Goal: Information Seeking & Learning: Learn about a topic

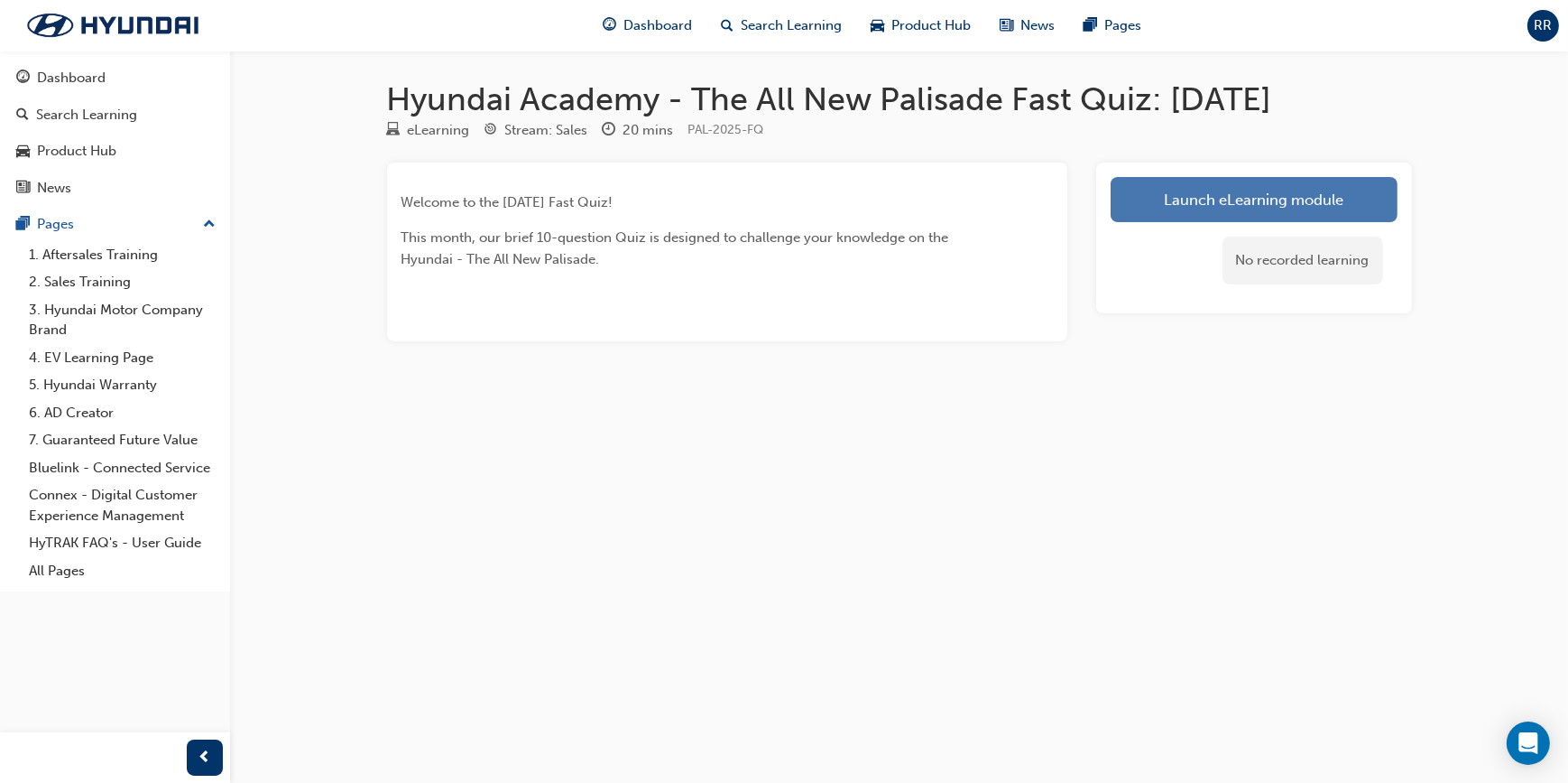
click at [574, 199] on link "Launch eLearning module" at bounding box center [1253, 199] width 287 height 45
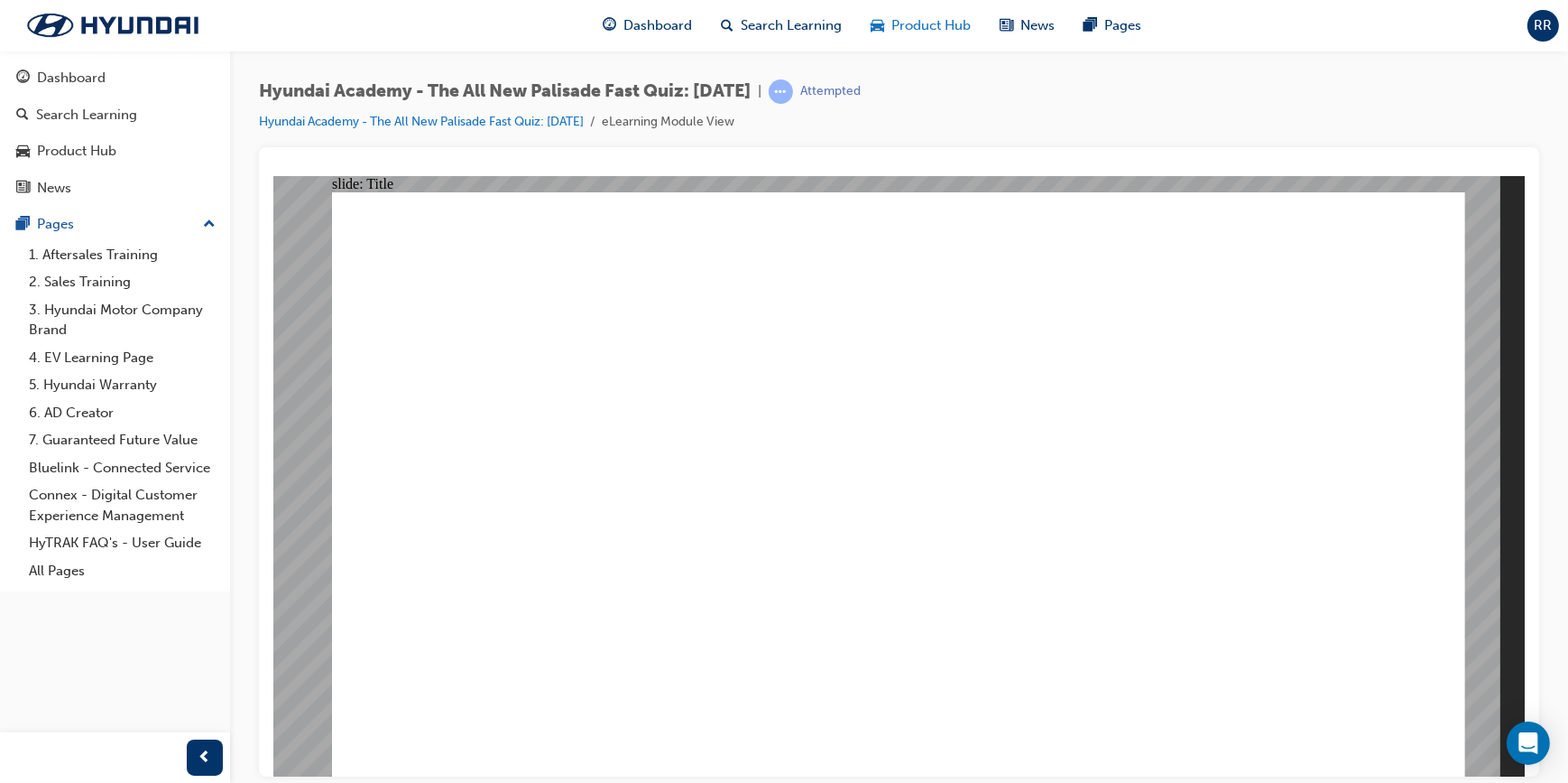
click at [574, 31] on span "Product Hub" at bounding box center [931, 25] width 80 height 21
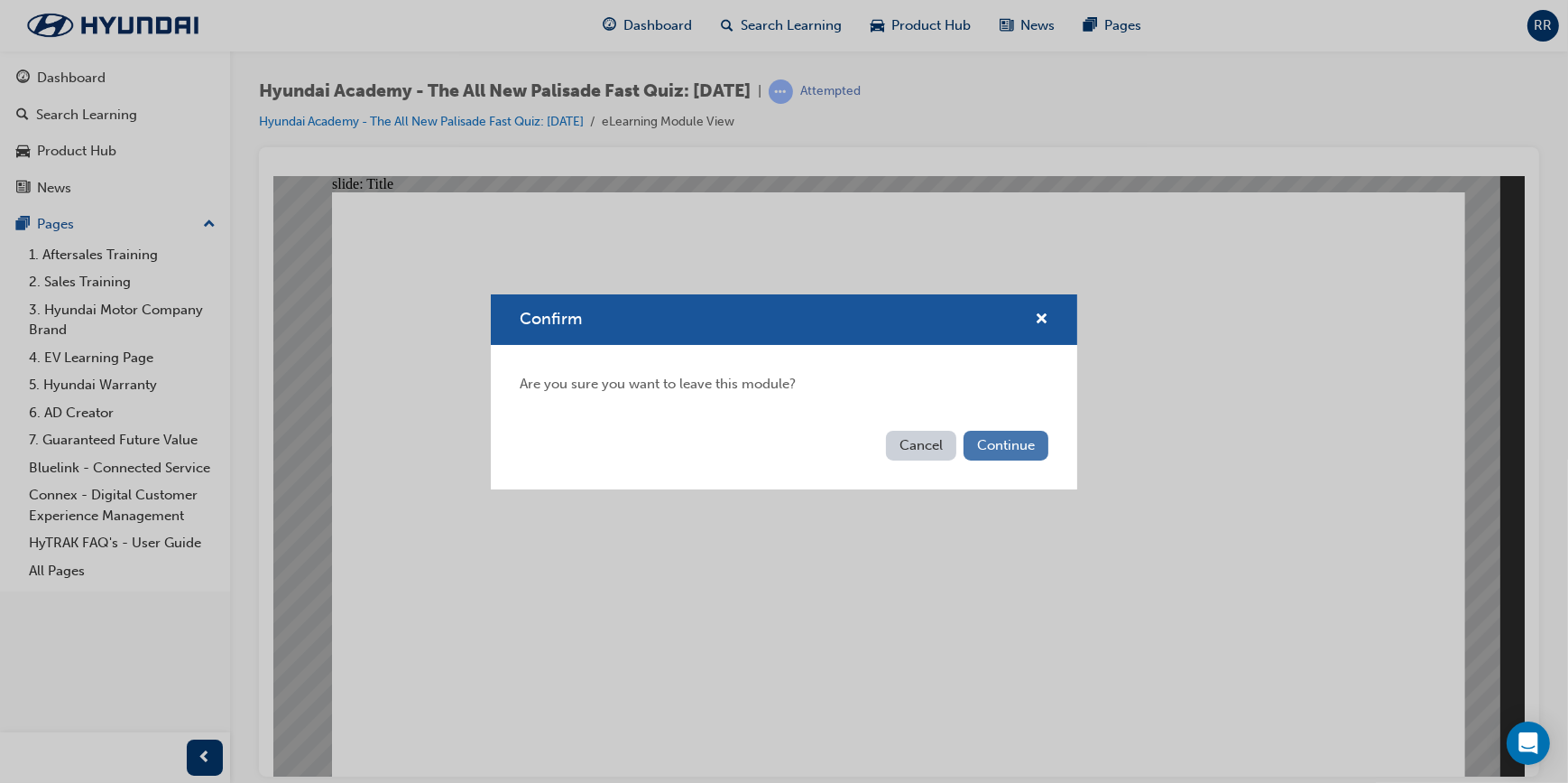
click at [574, 286] on button "Continue" at bounding box center [1006, 446] width 85 height 30
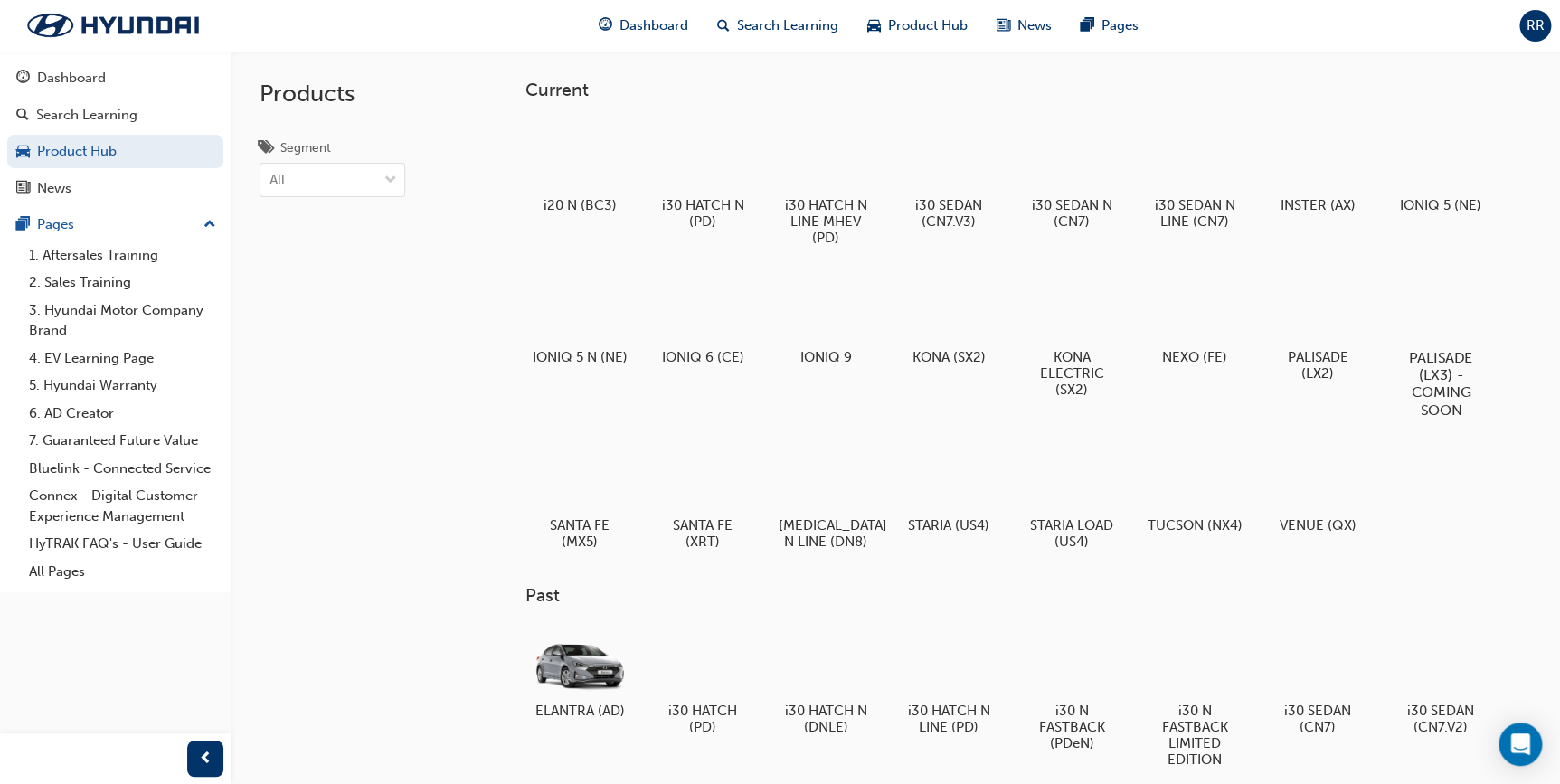
click at [575, 286] on h5 "PALISADE (LX3) - COMING SOON" at bounding box center [1439, 383] width 101 height 69
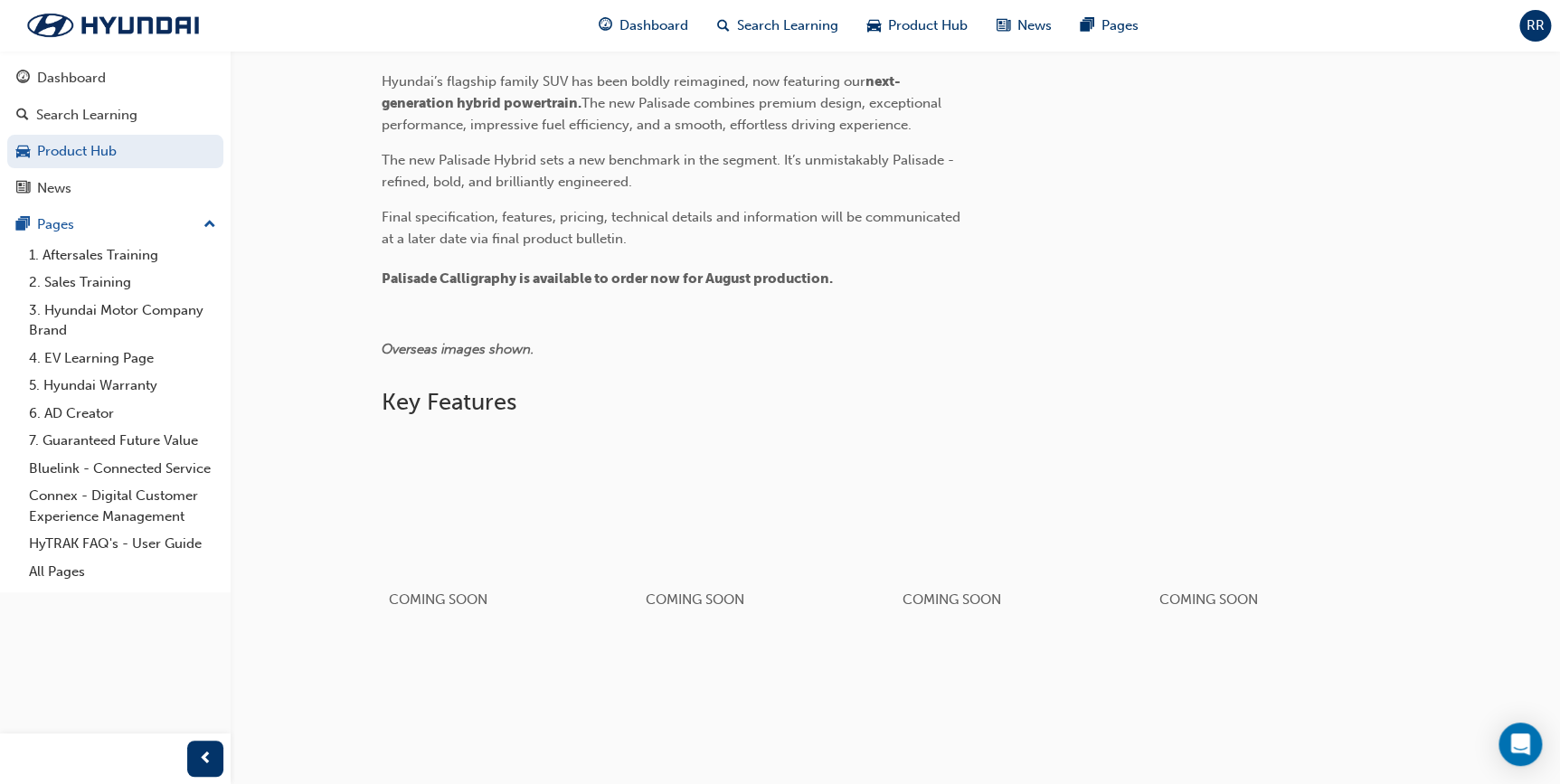
scroll to position [740, 0]
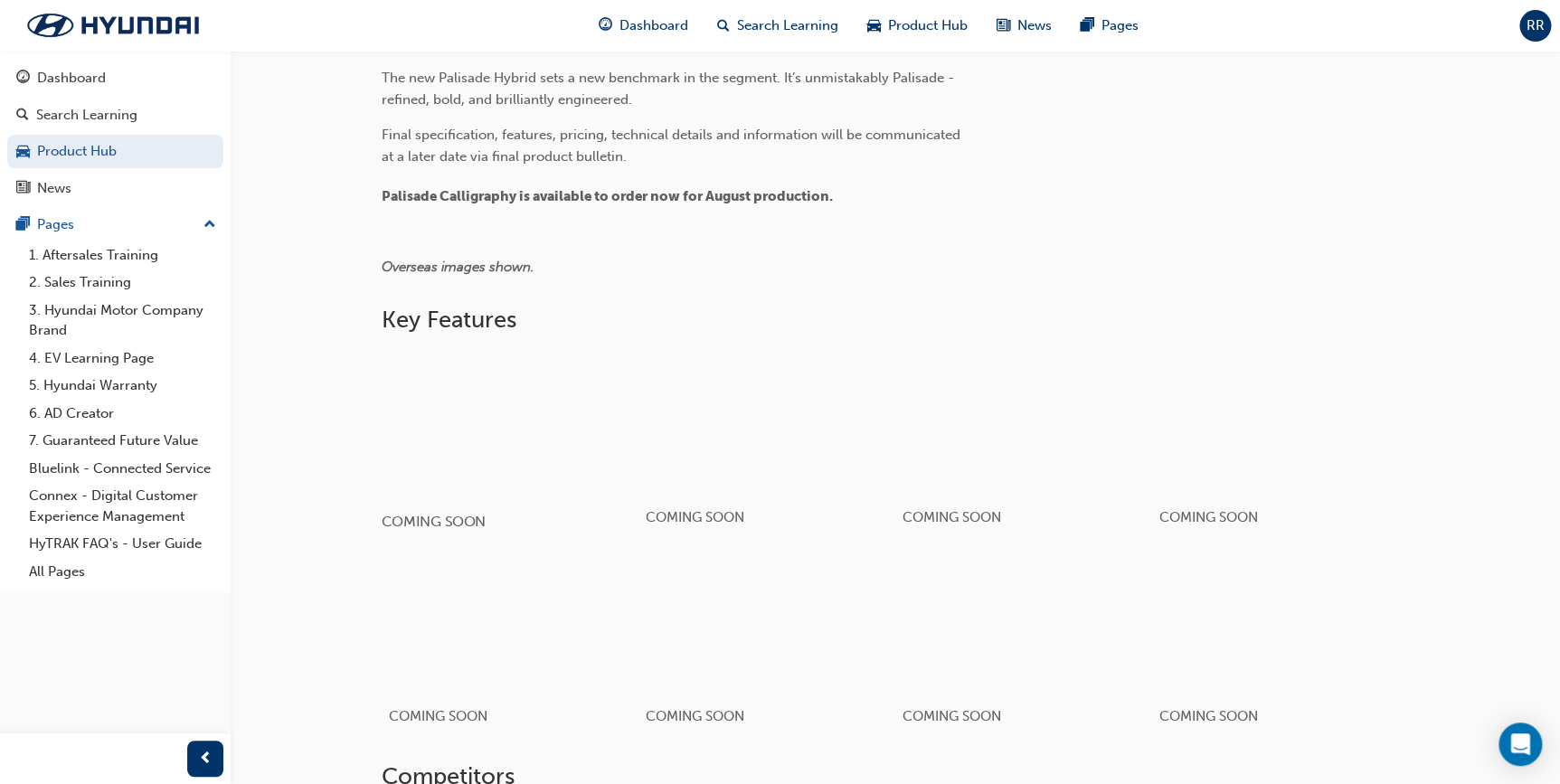
click at [575, 286] on div "button" at bounding box center [509, 423] width 258 height 145
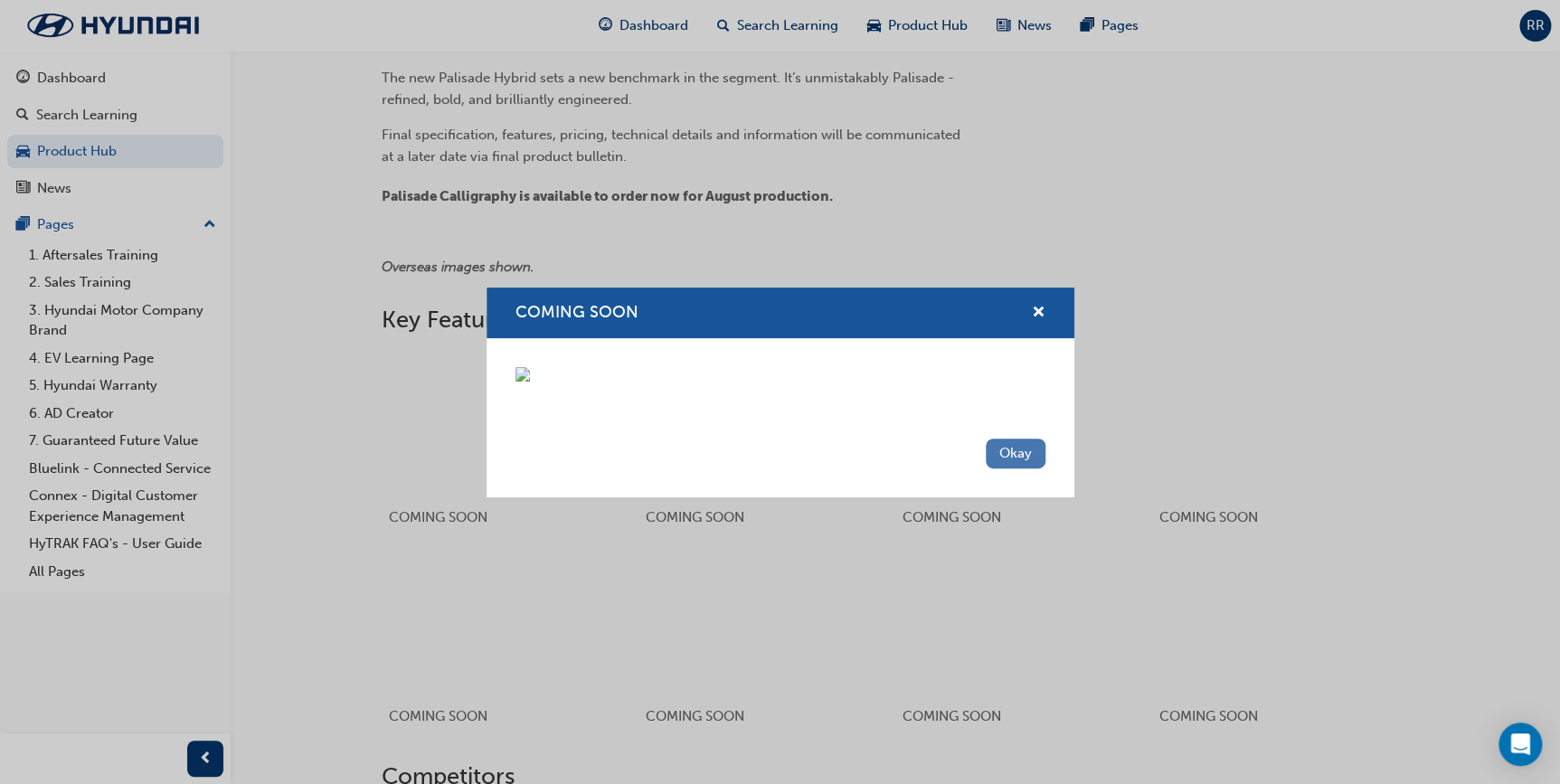
click at [575, 286] on button "Okay" at bounding box center [1015, 454] width 59 height 30
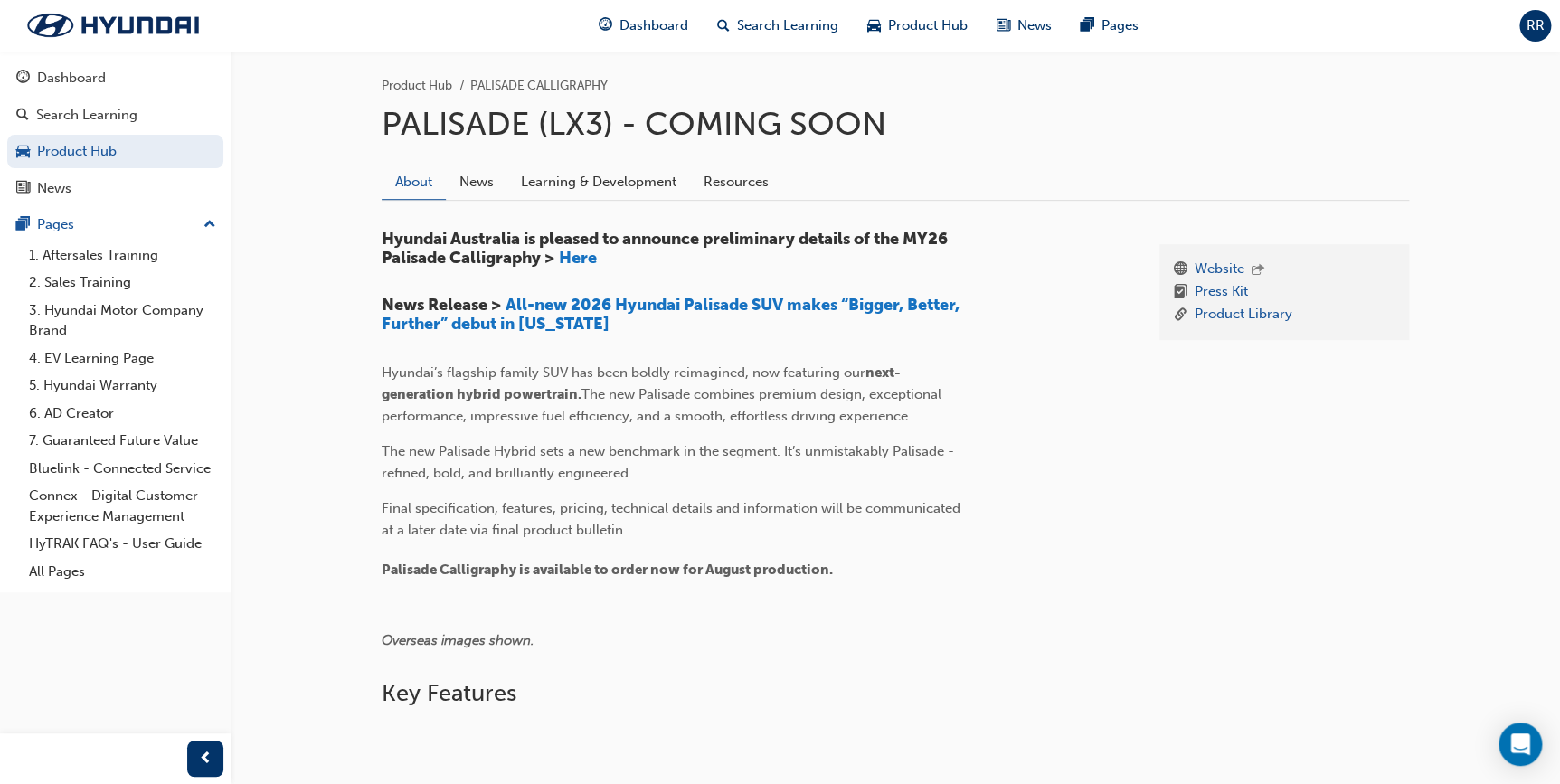
scroll to position [365, 0]
click at [497, 185] on link "News" at bounding box center [475, 183] width 61 height 34
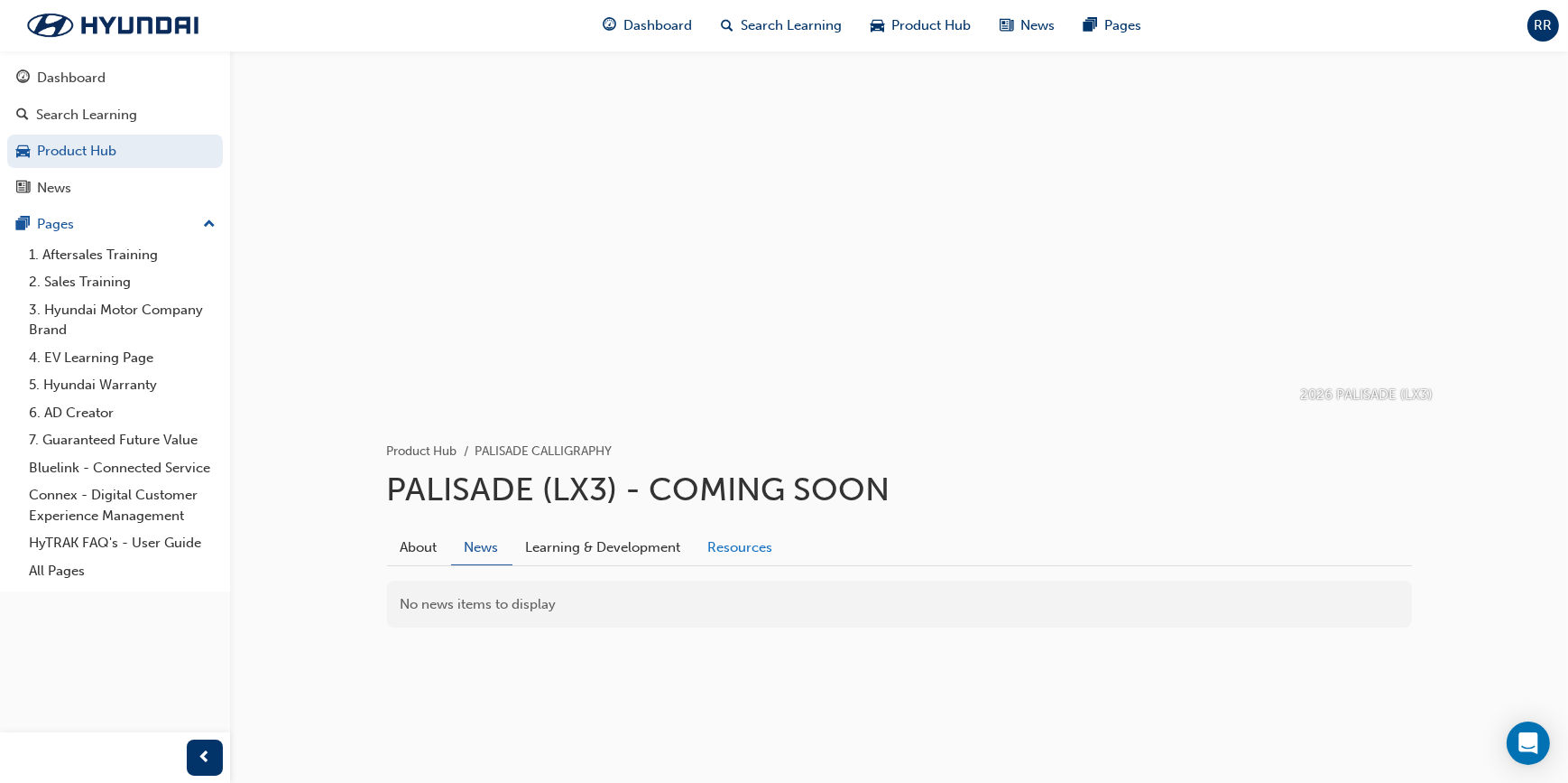
click at [574, 286] on link "Resources" at bounding box center [740, 547] width 92 height 34
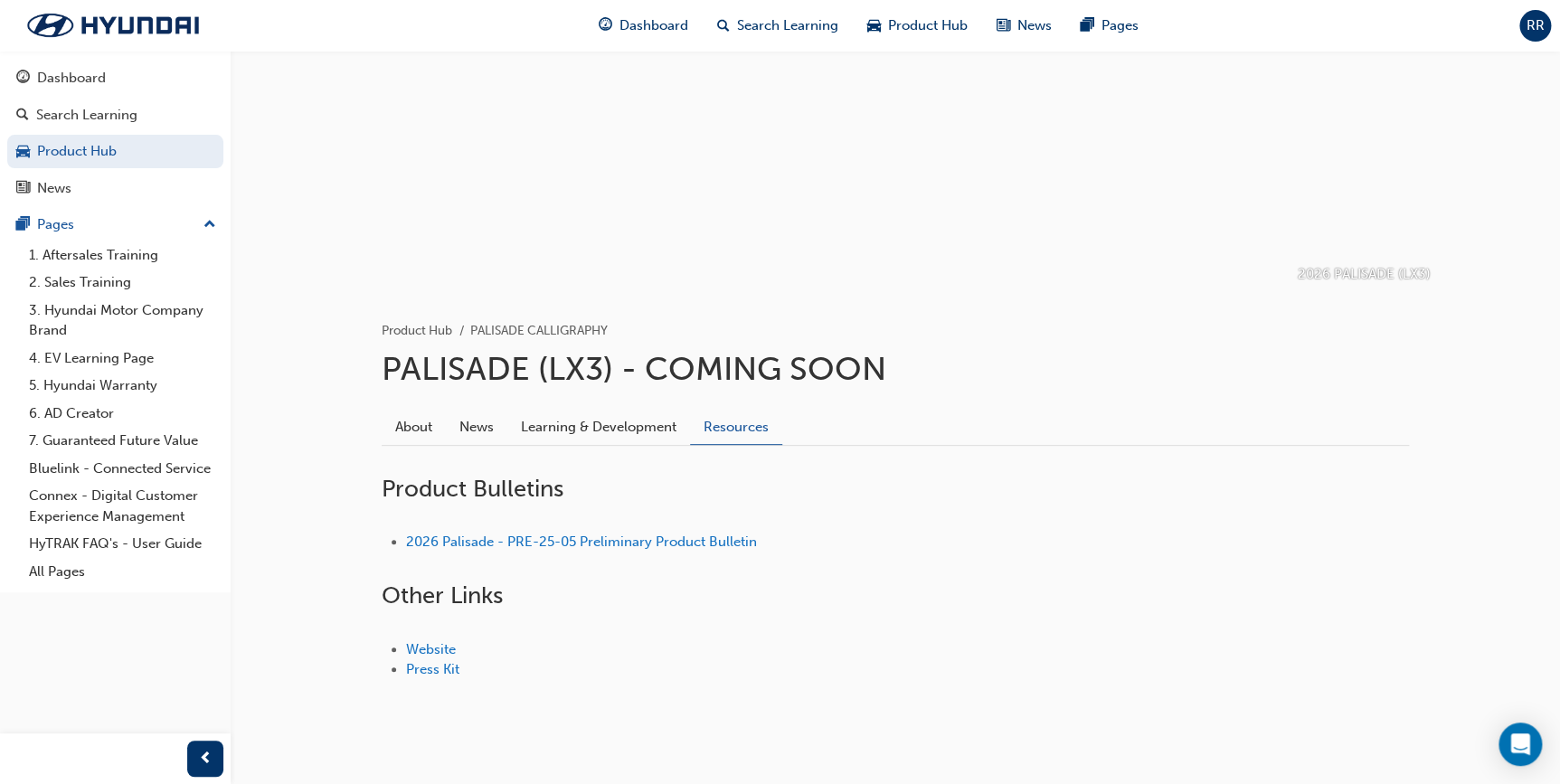
scroll to position [148, 0]
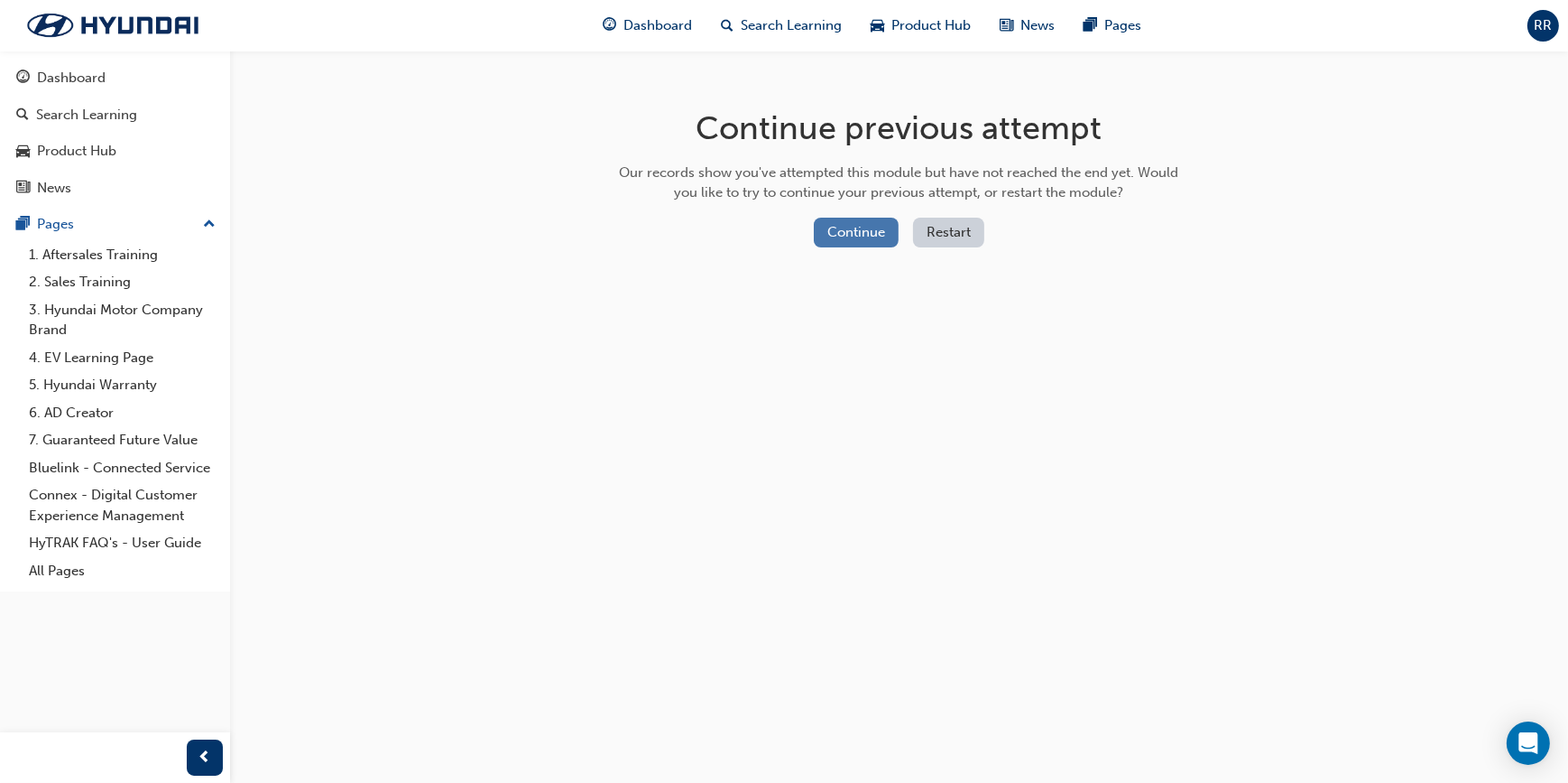
click at [864, 226] on button "Continue" at bounding box center [856, 232] width 85 height 30
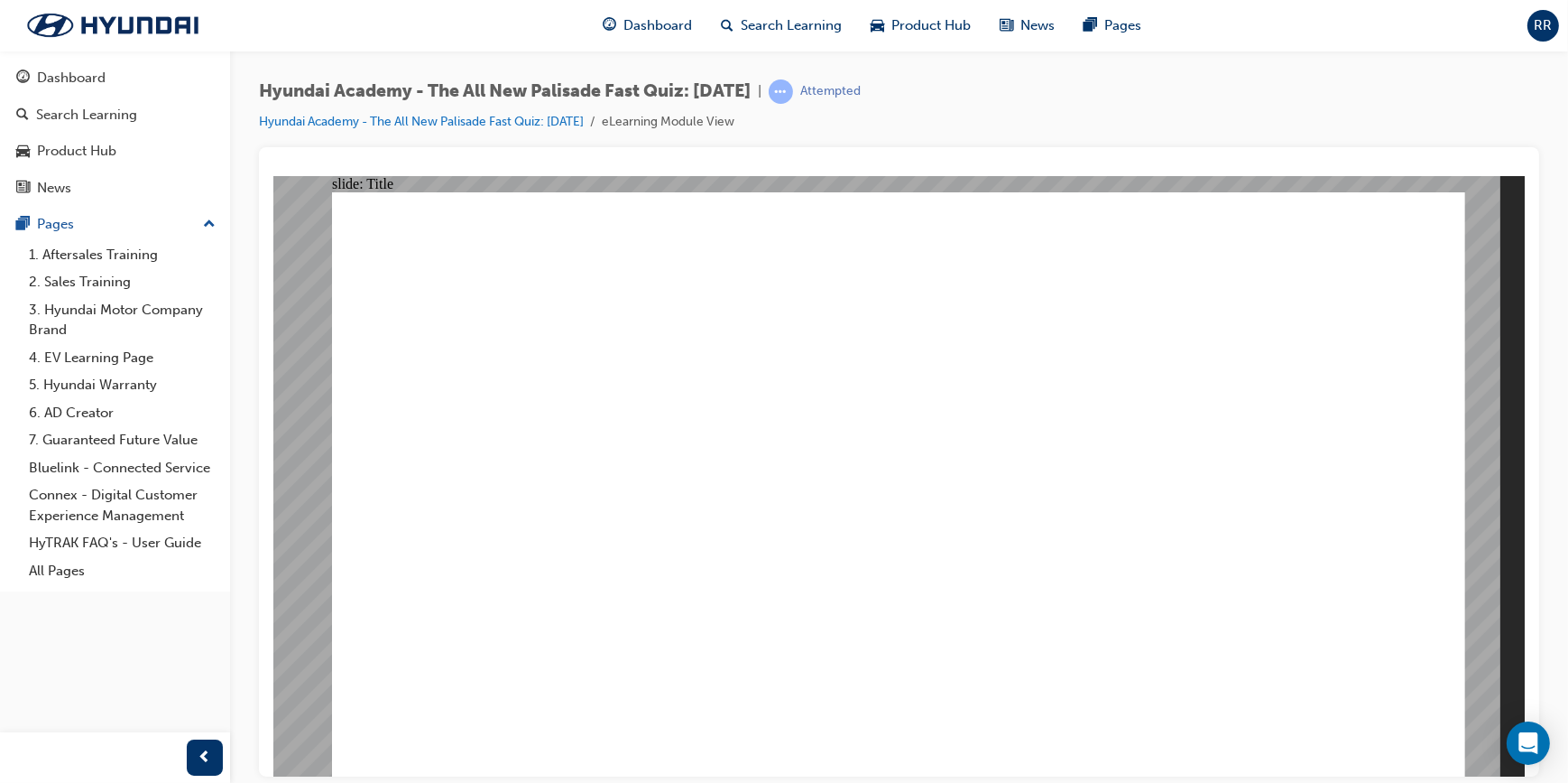
drag, startPoint x: 490, startPoint y: 530, endPoint x: 484, endPoint y: 540, distance: 11.7
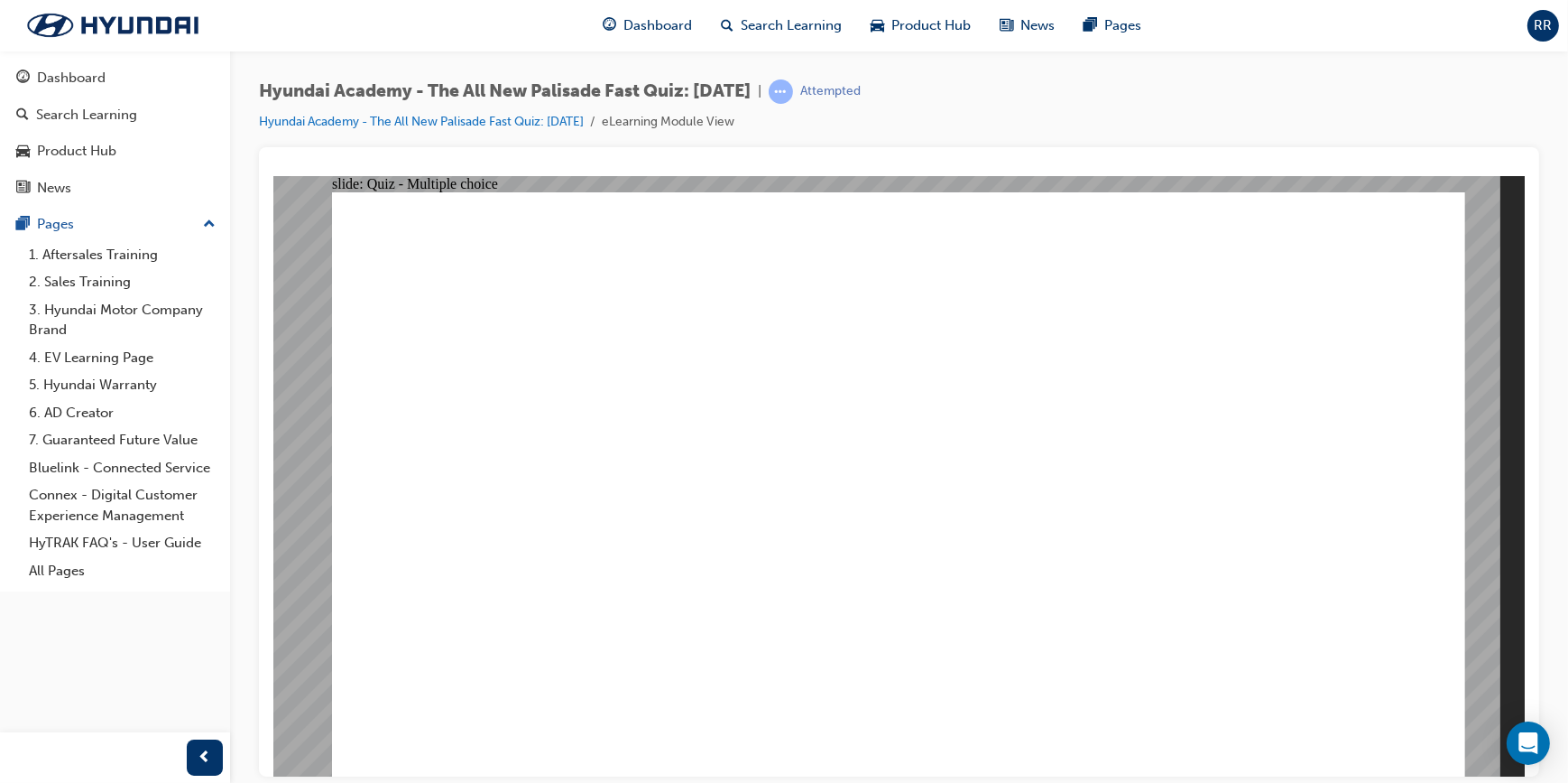
radio input "true"
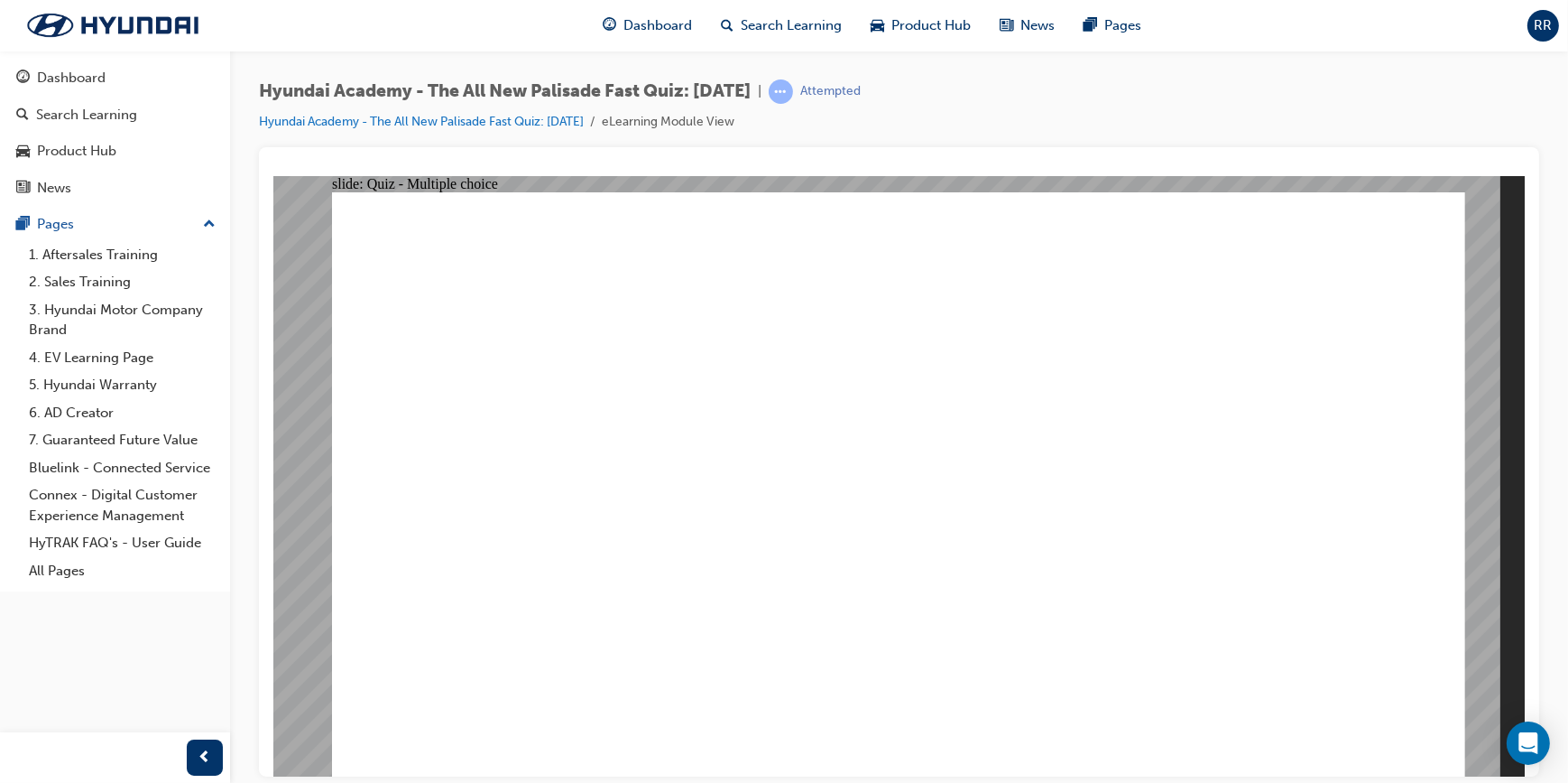
drag, startPoint x: 680, startPoint y: 605, endPoint x: 693, endPoint y: 667, distance: 63.3
radio input "true"
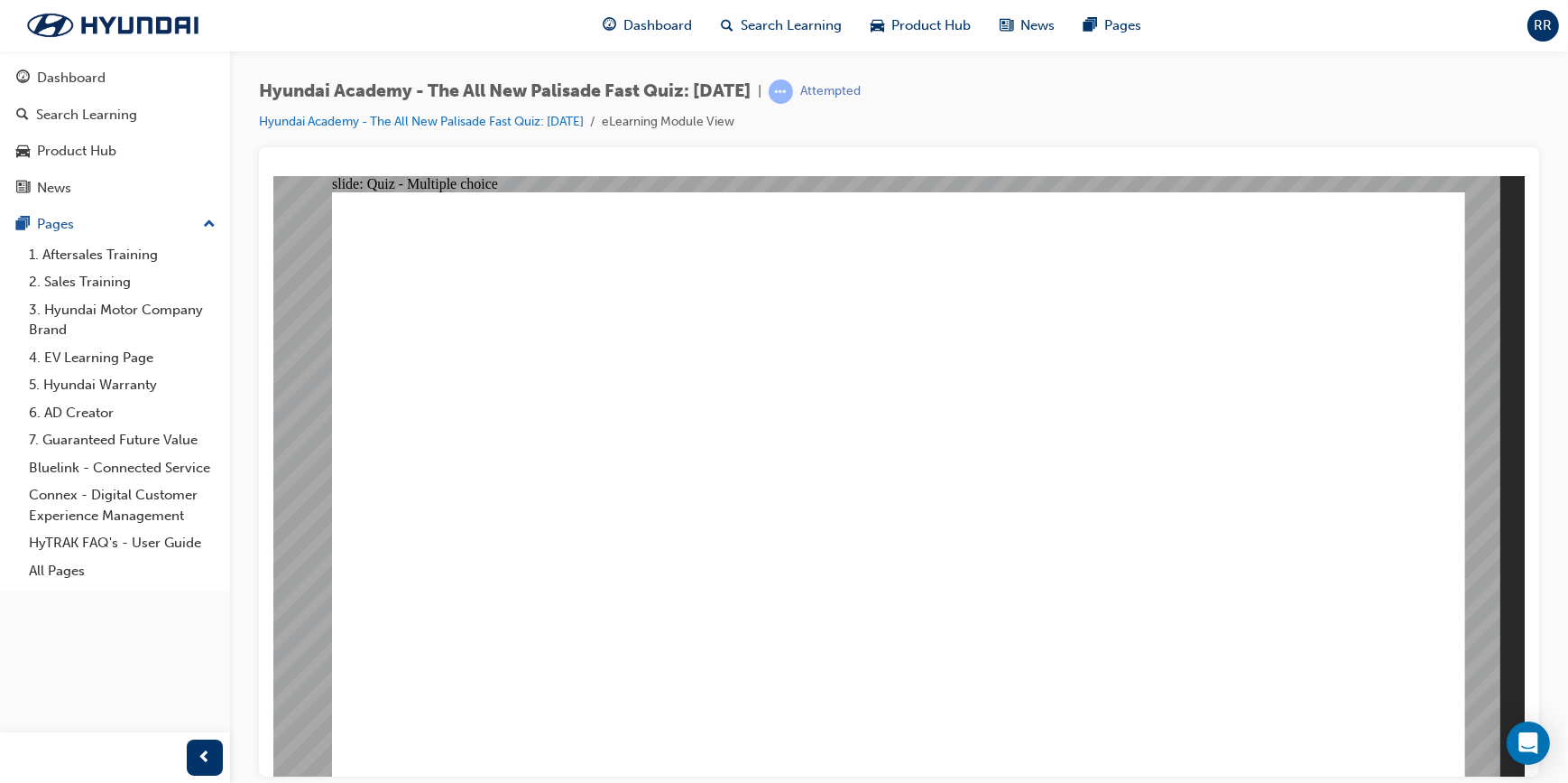
radio input "true"
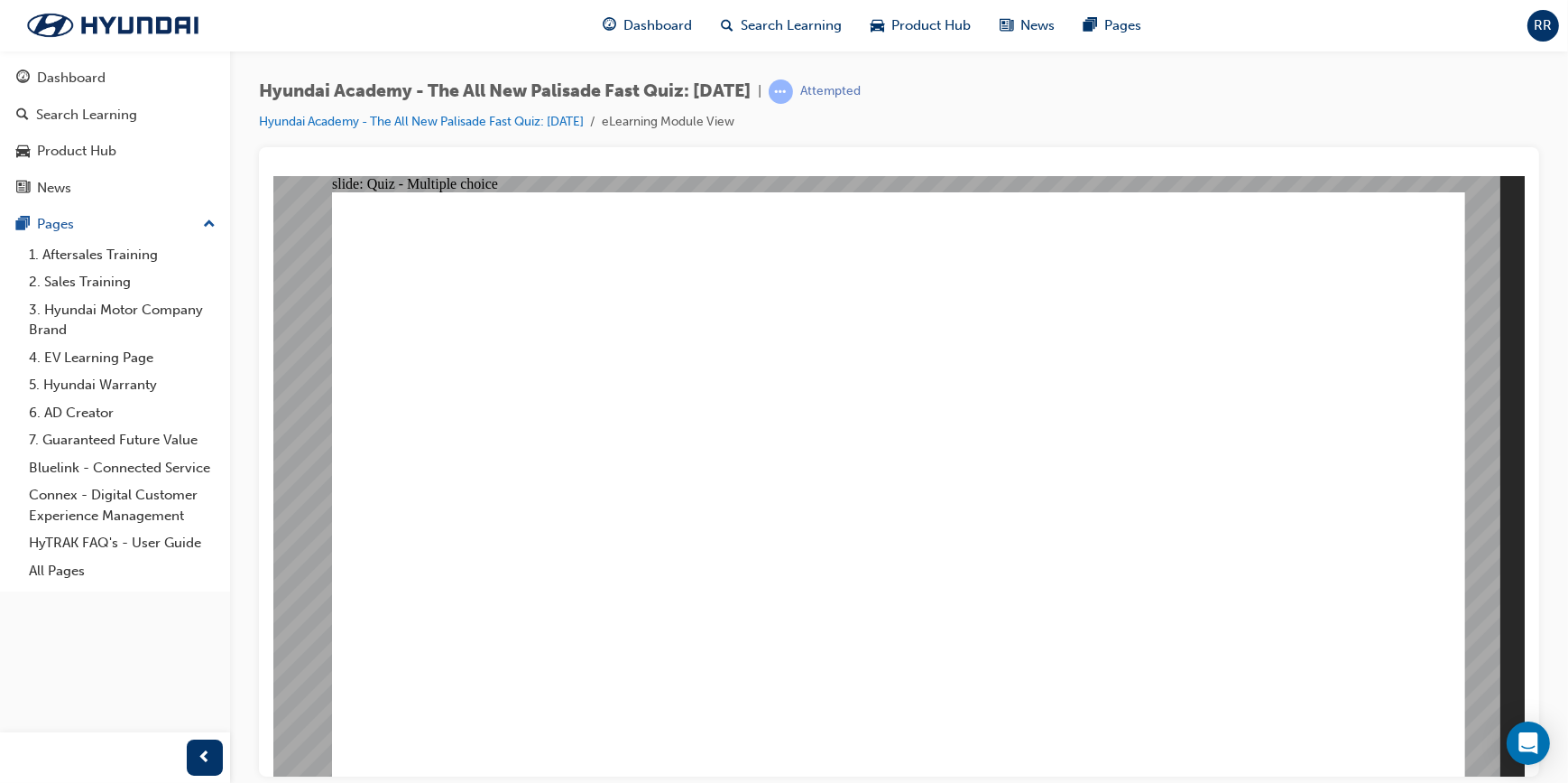
radio input "true"
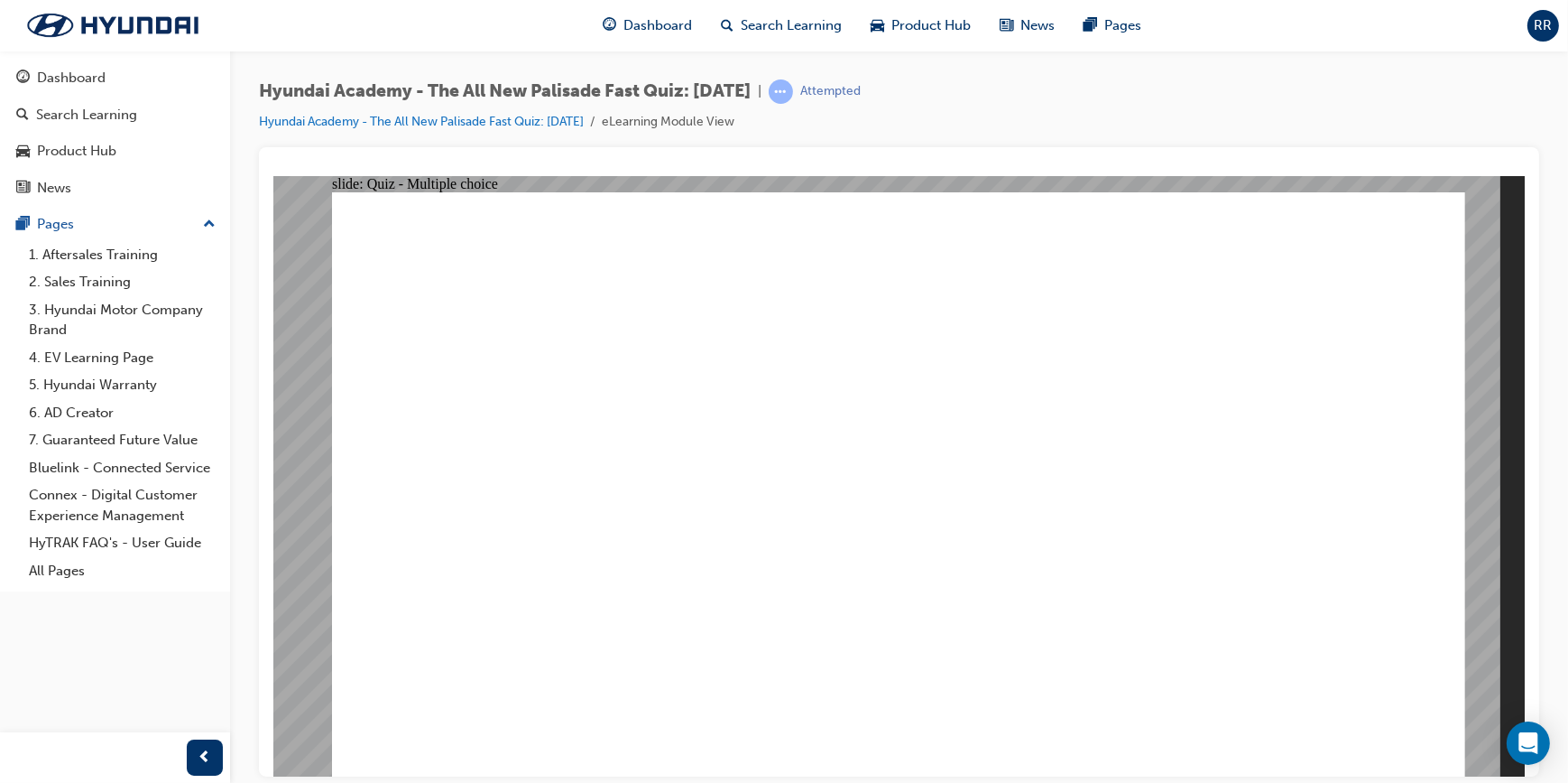
checkbox input "true"
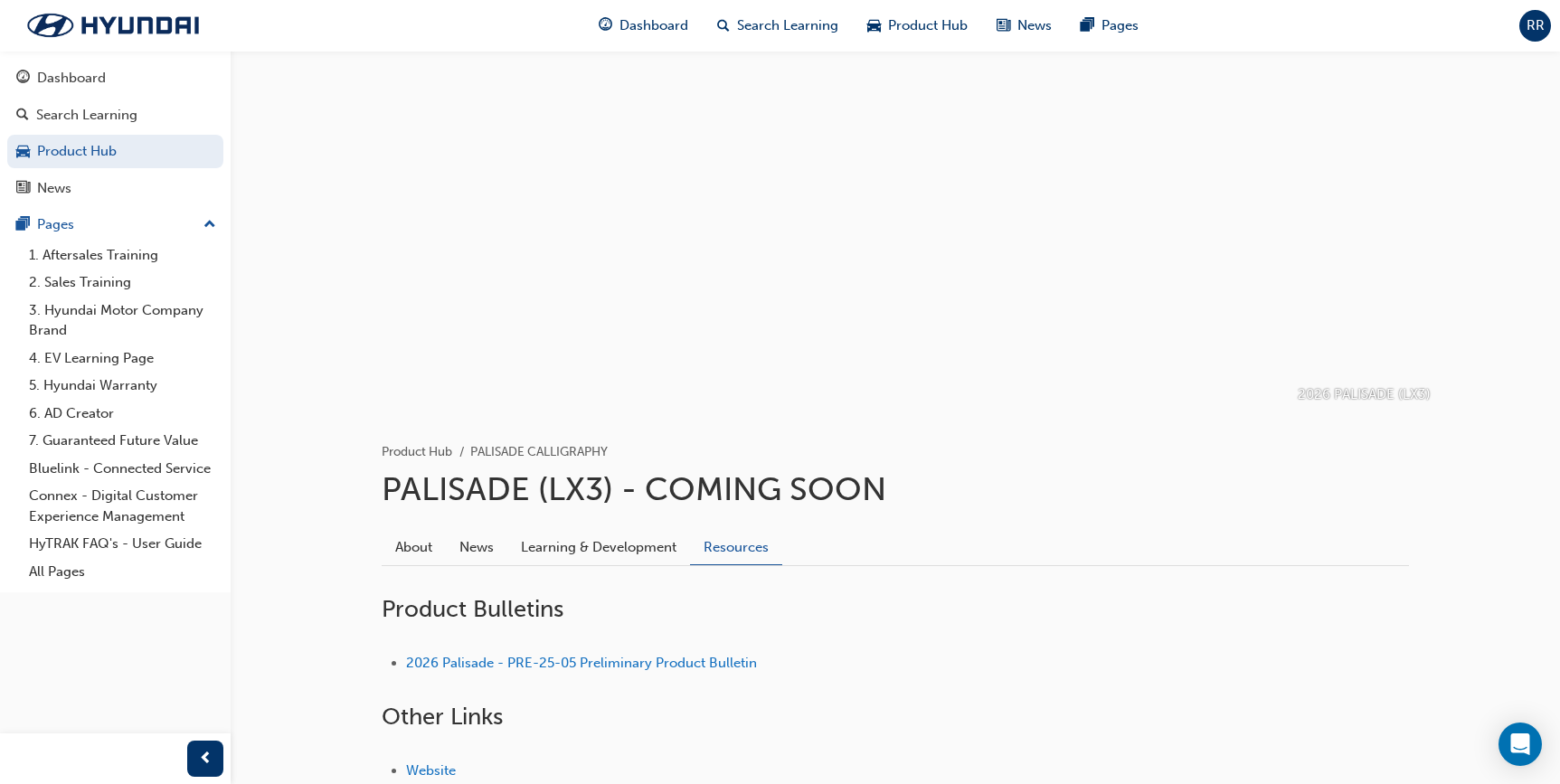
scroll to position [148, 0]
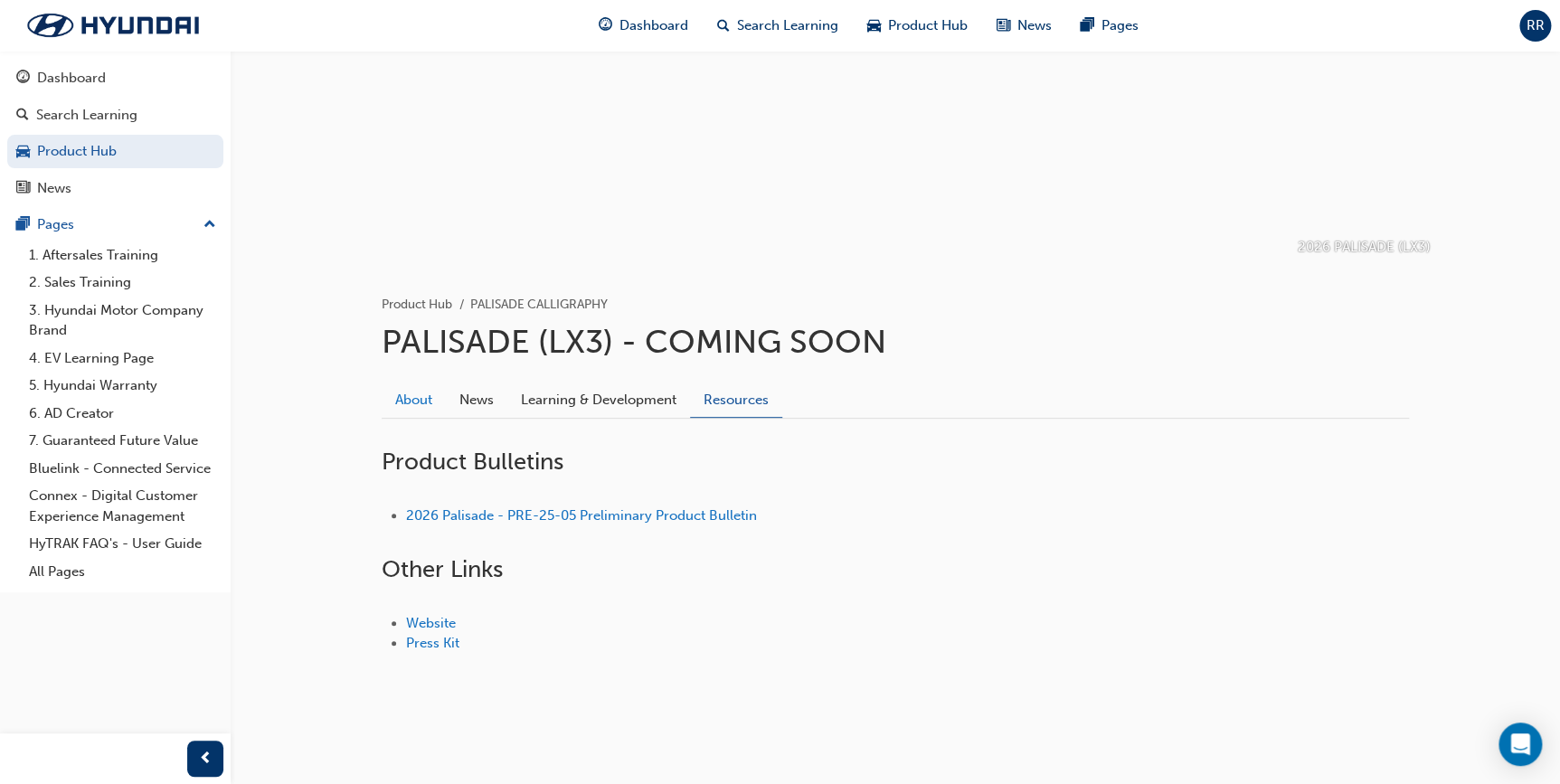
click at [433, 395] on link "About" at bounding box center [413, 400] width 64 height 34
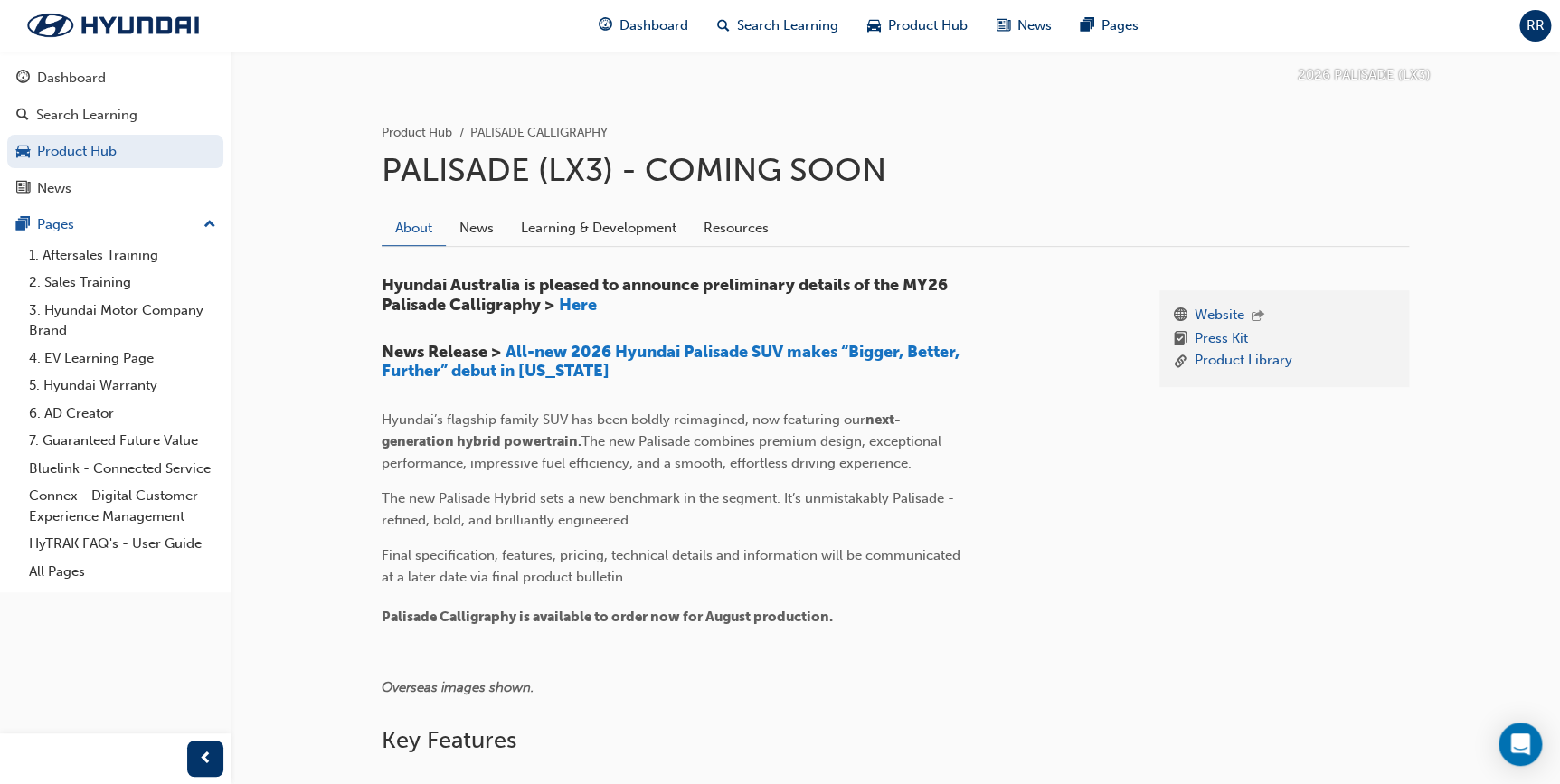
scroll to position [283, 0]
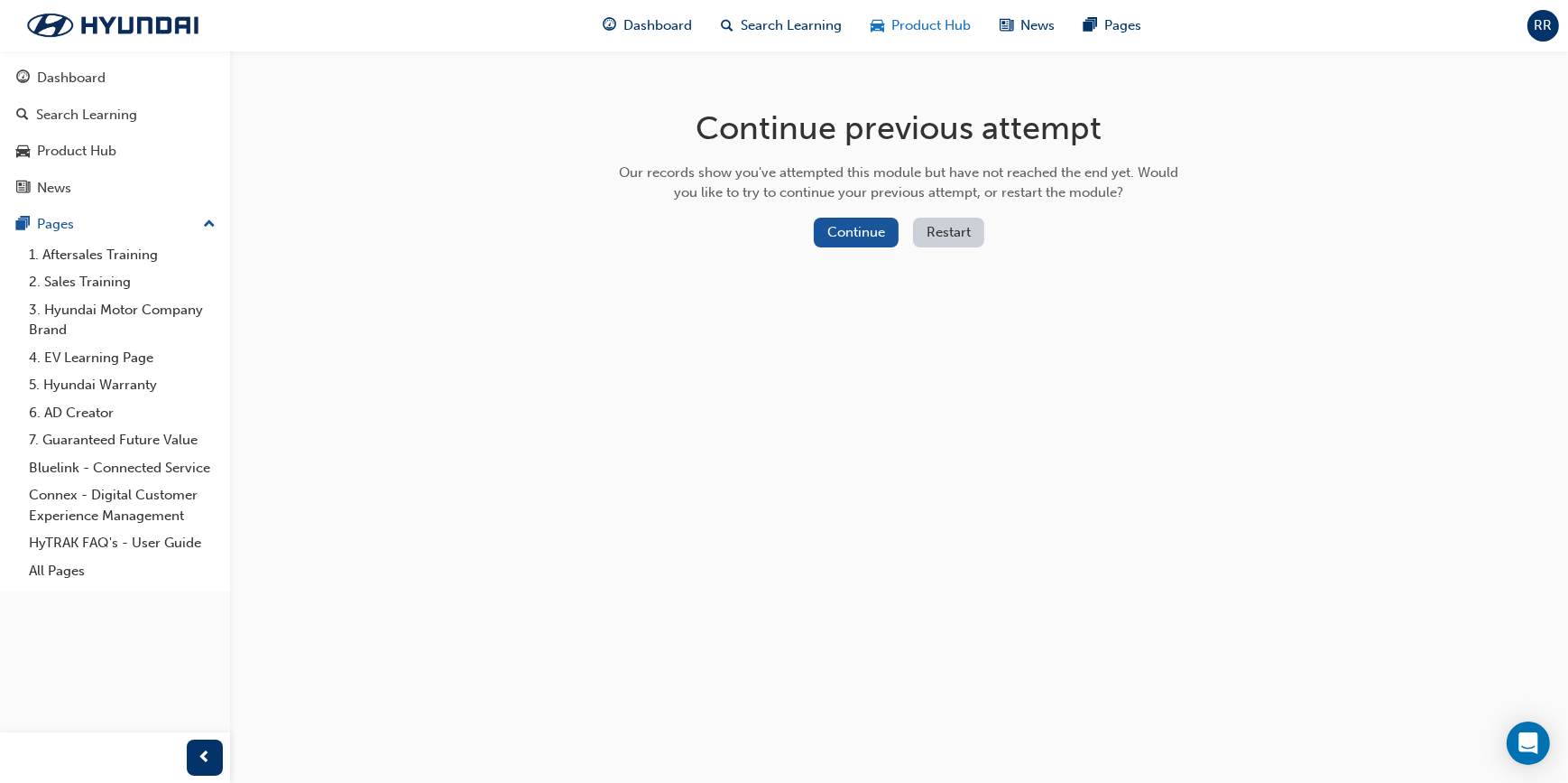
click at [892, 26] on span "Product Hub" at bounding box center [931, 25] width 80 height 21
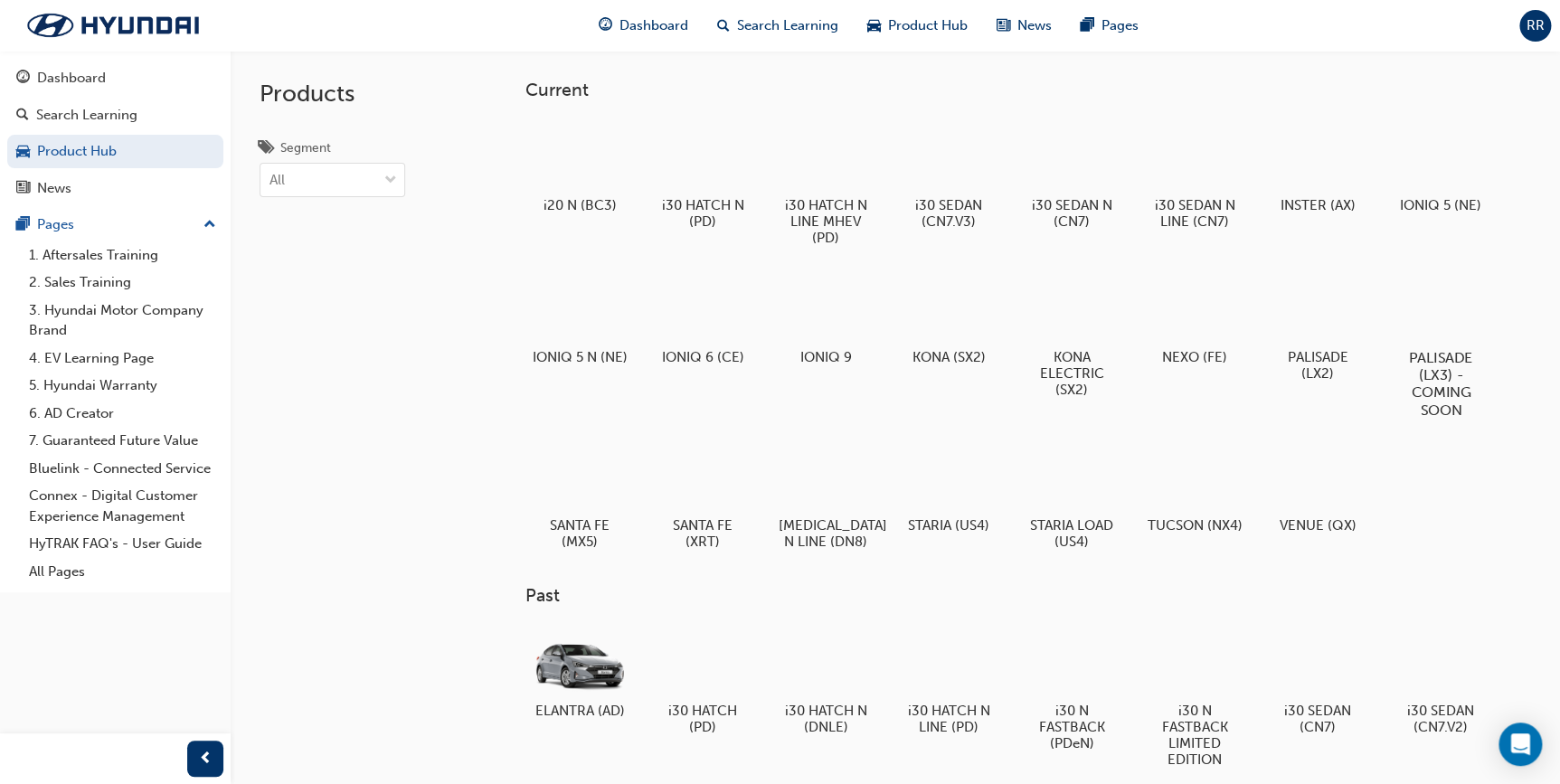
click at [1445, 388] on h5 "PALISADE (LX3) - COMING SOON" at bounding box center [1439, 383] width 101 height 69
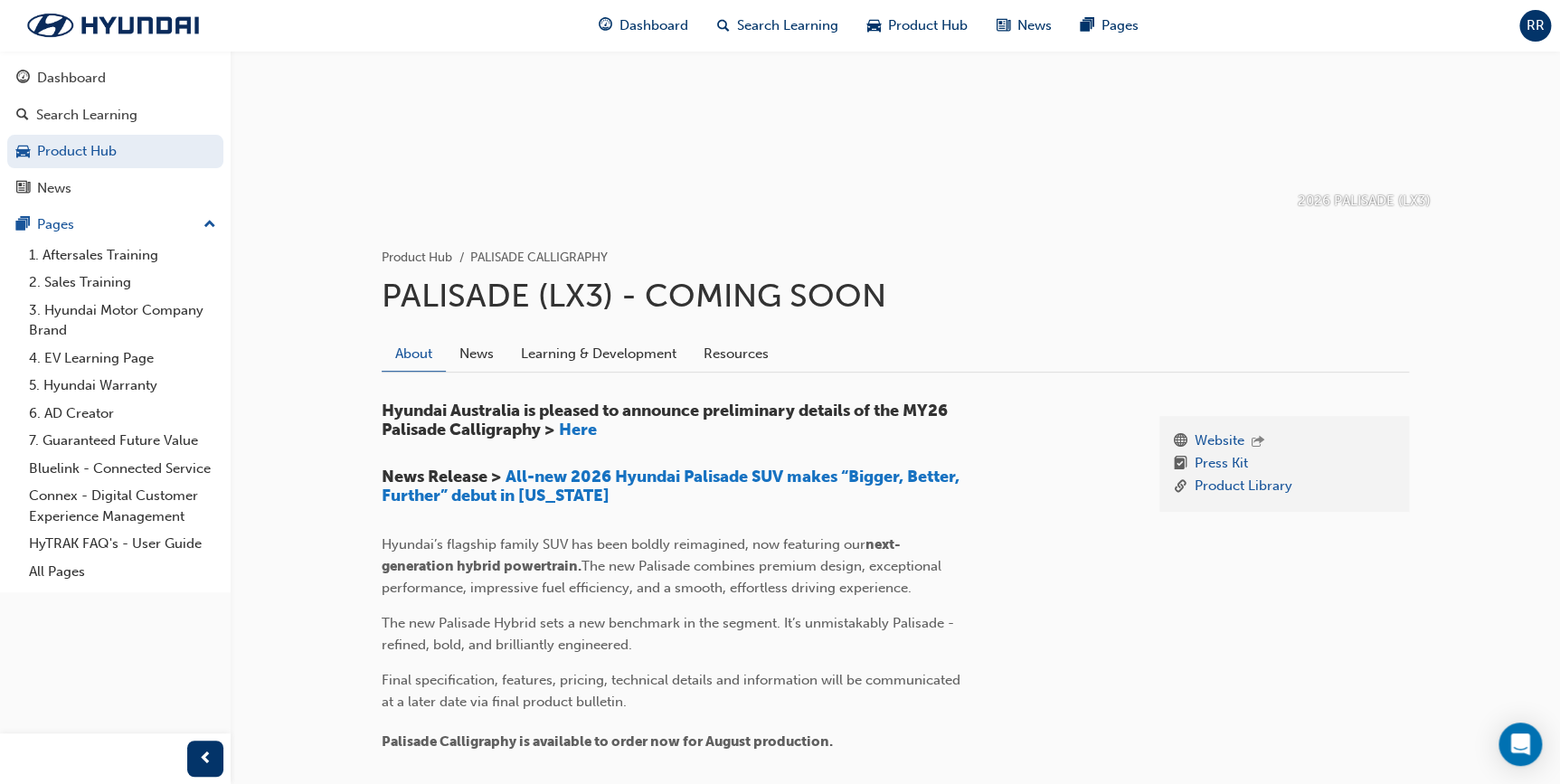
scroll to position [246, 0]
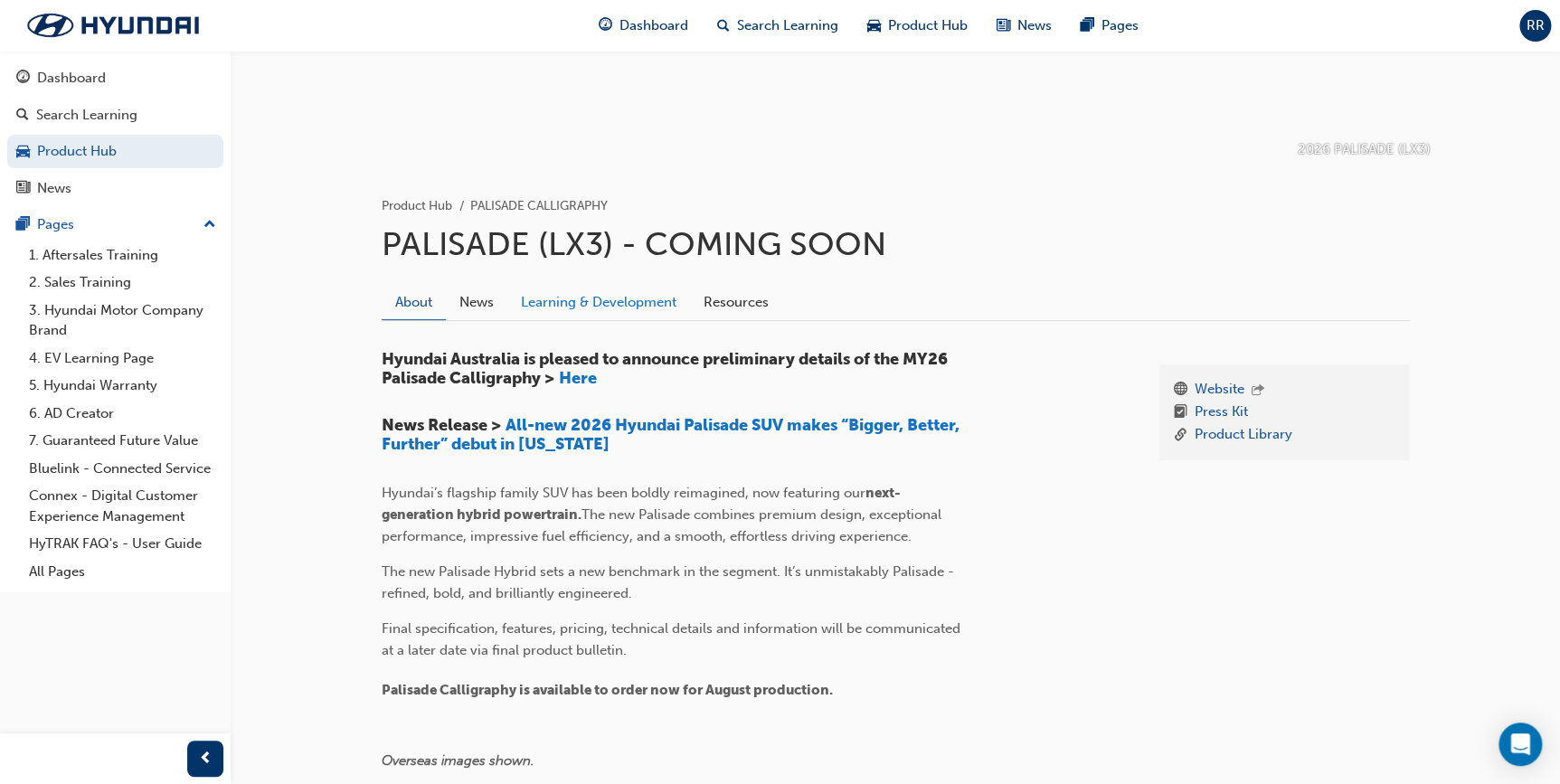
click at [548, 301] on link "Learning & Development" at bounding box center [599, 302] width 183 height 34
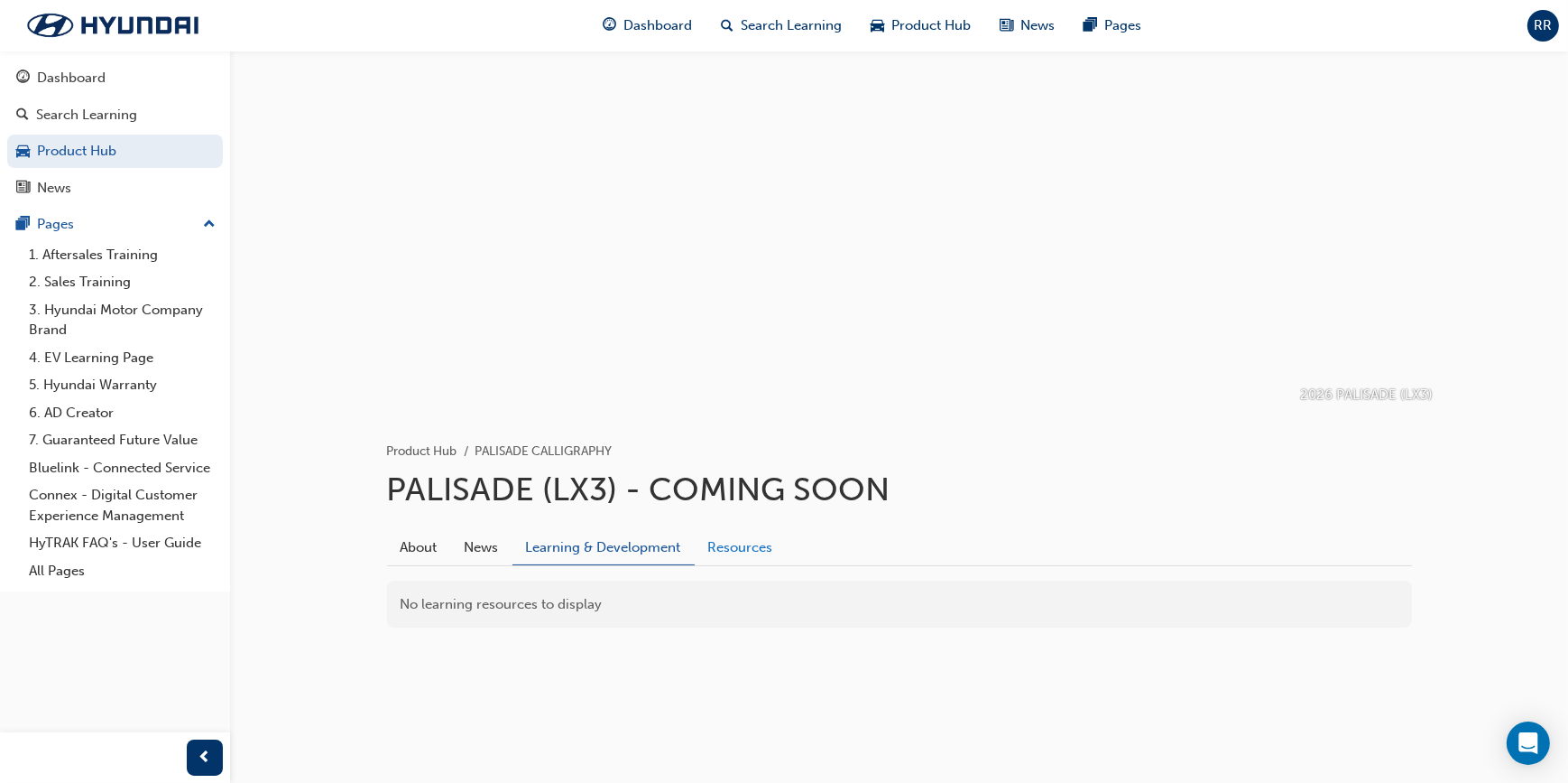
click at [730, 548] on link "Resources" at bounding box center [740, 547] width 92 height 34
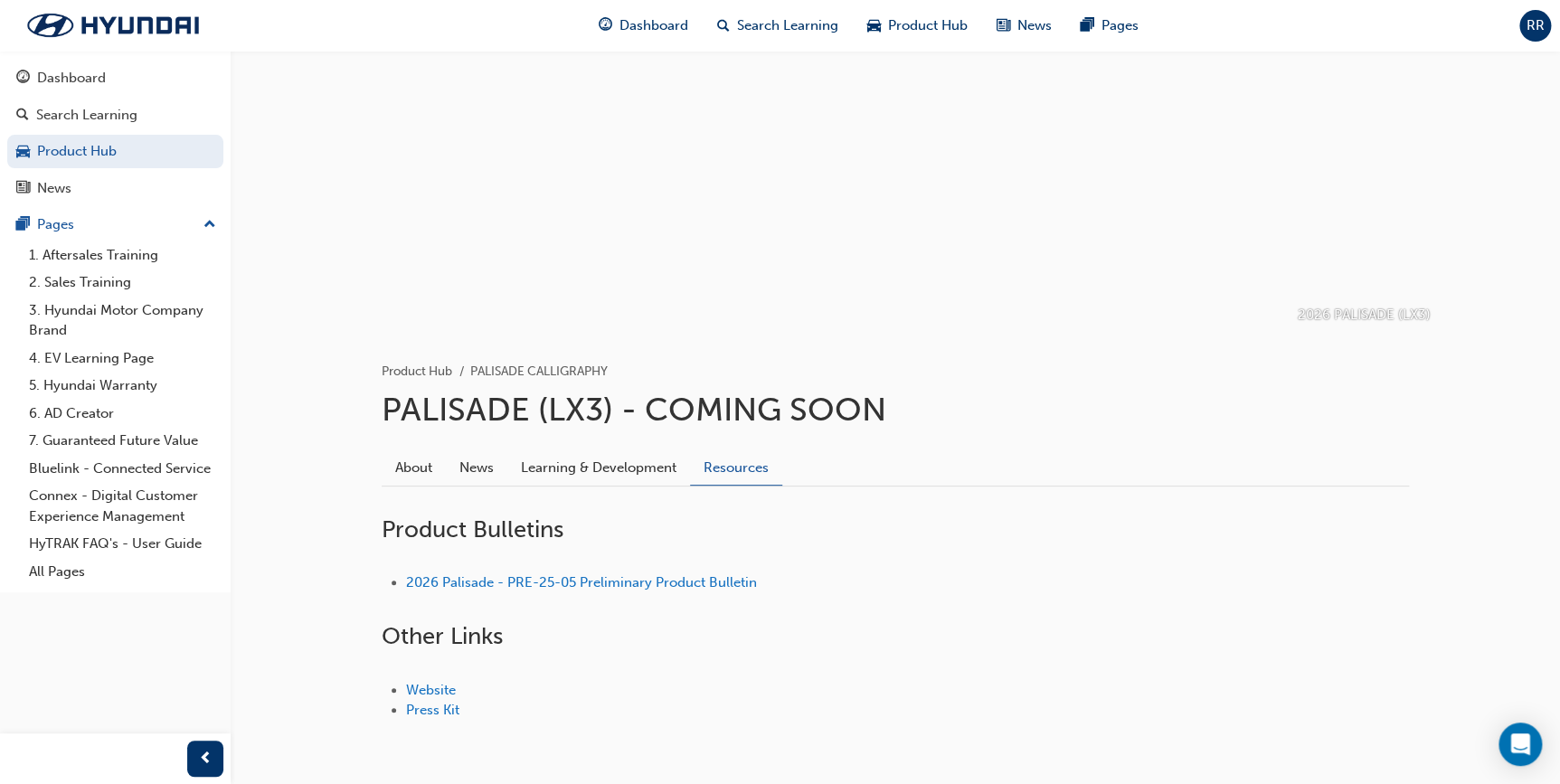
scroll to position [148, 0]
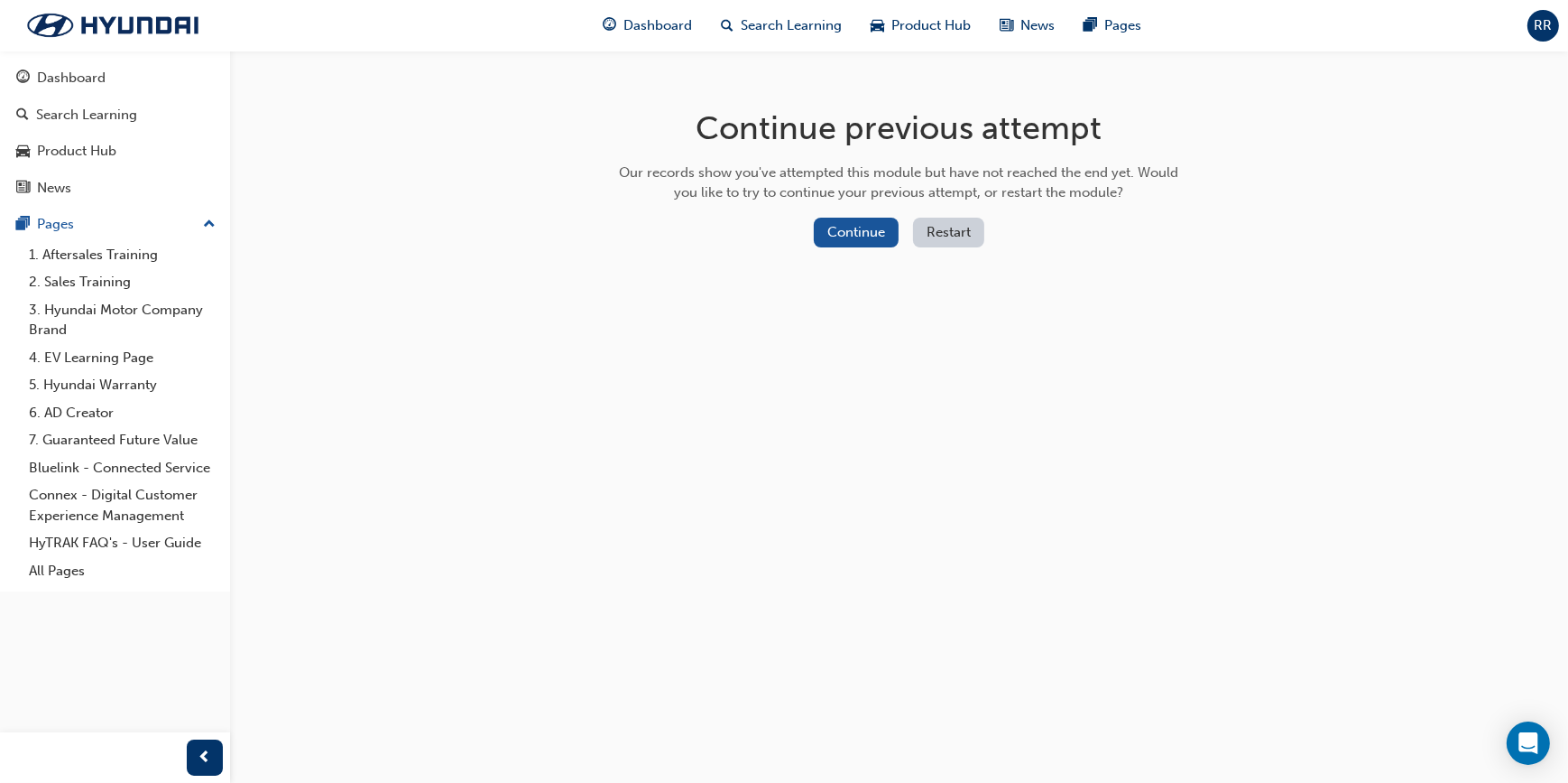
click at [933, 235] on button "Restart" at bounding box center [949, 232] width 71 height 30
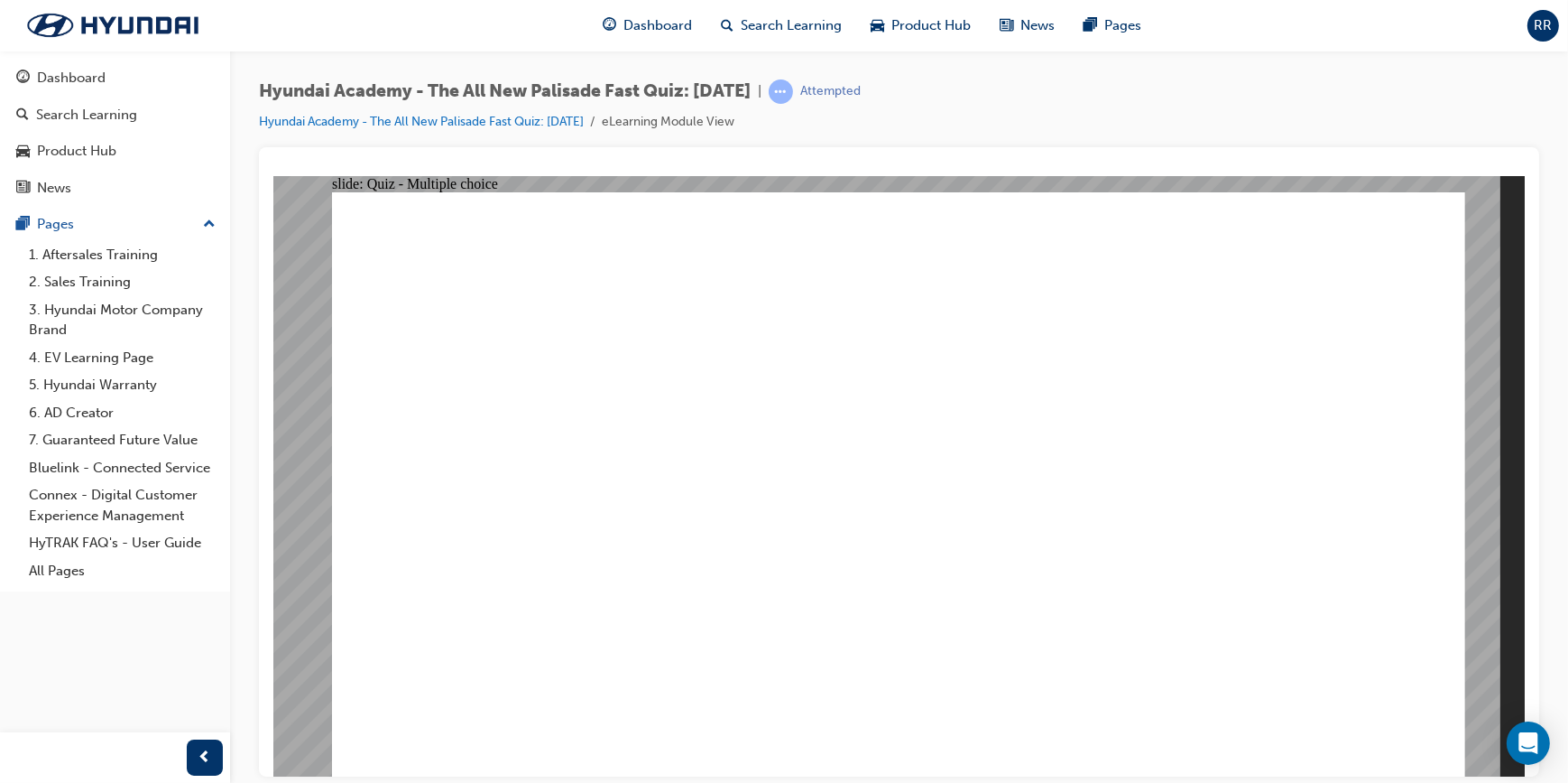
radio input "true"
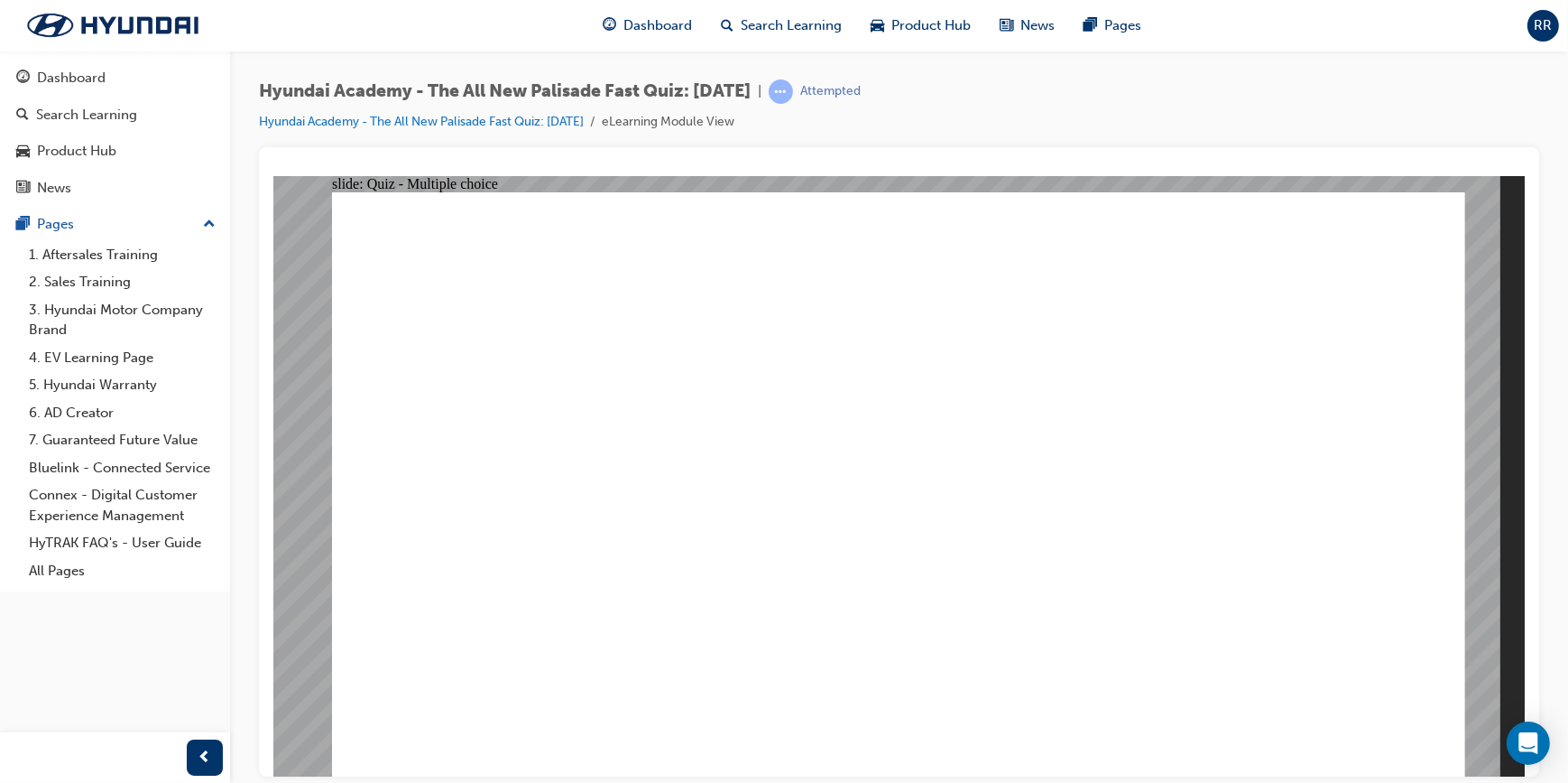
radio input "true"
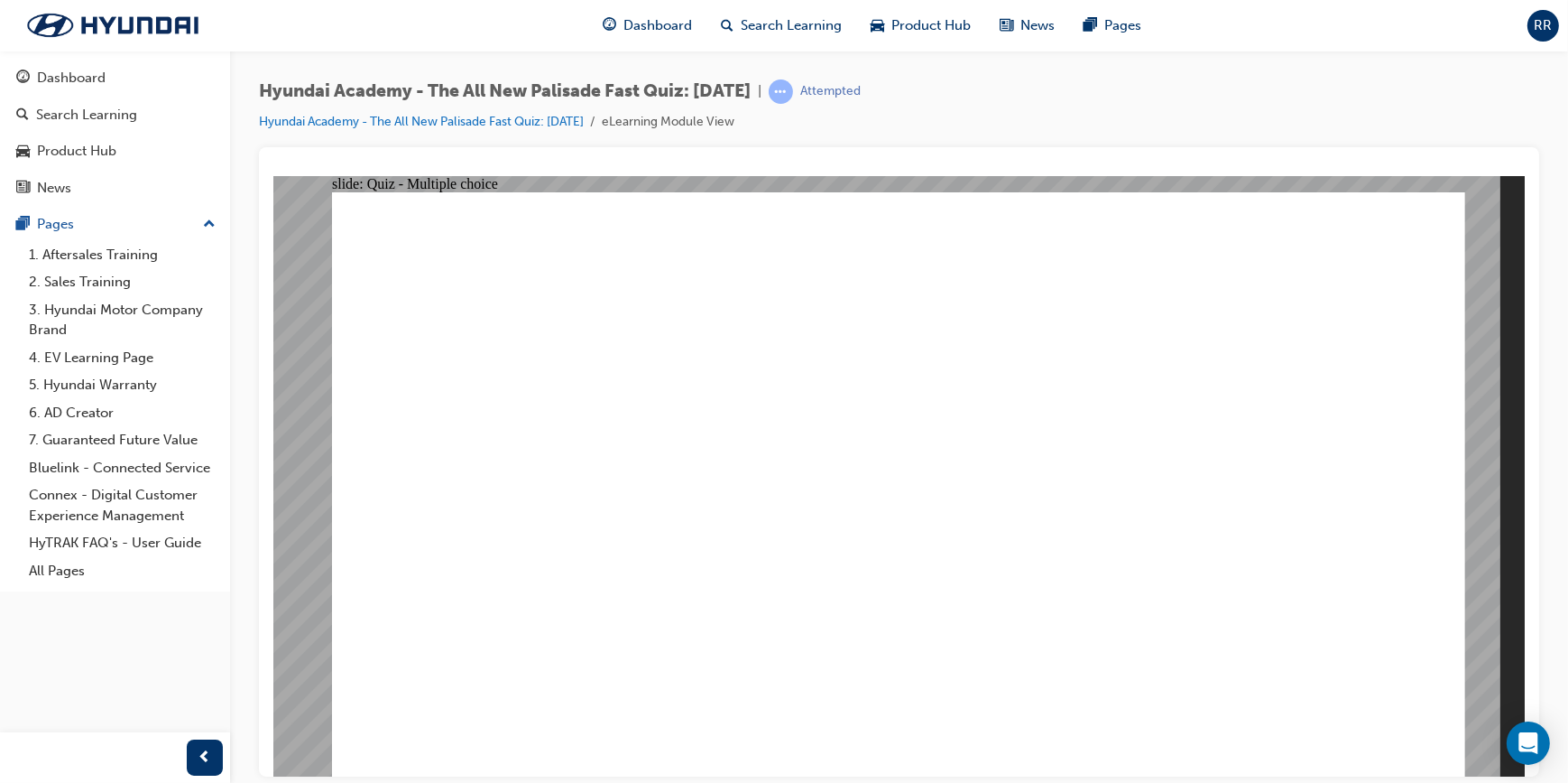
radio input "true"
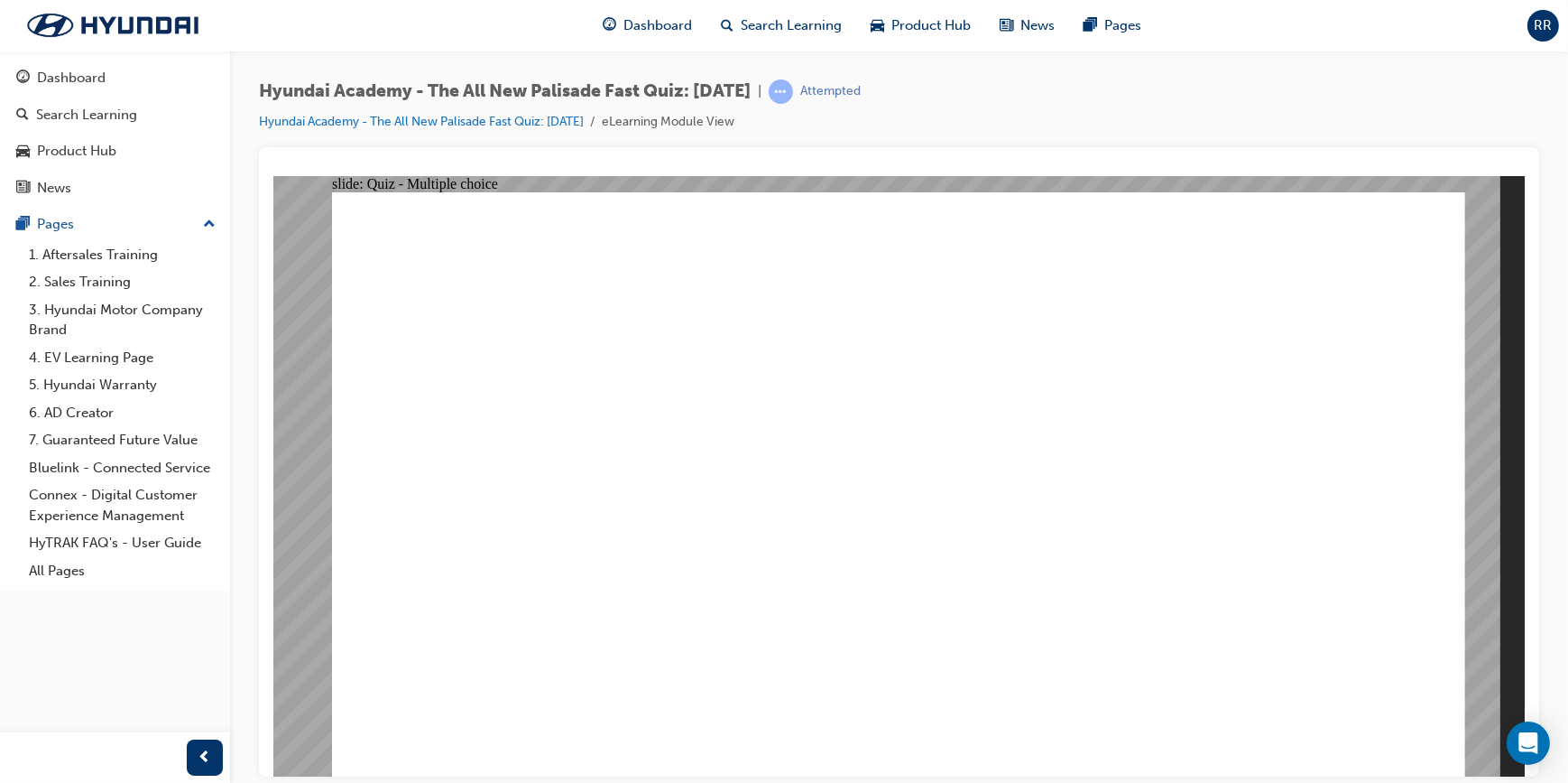
checkbox input "true"
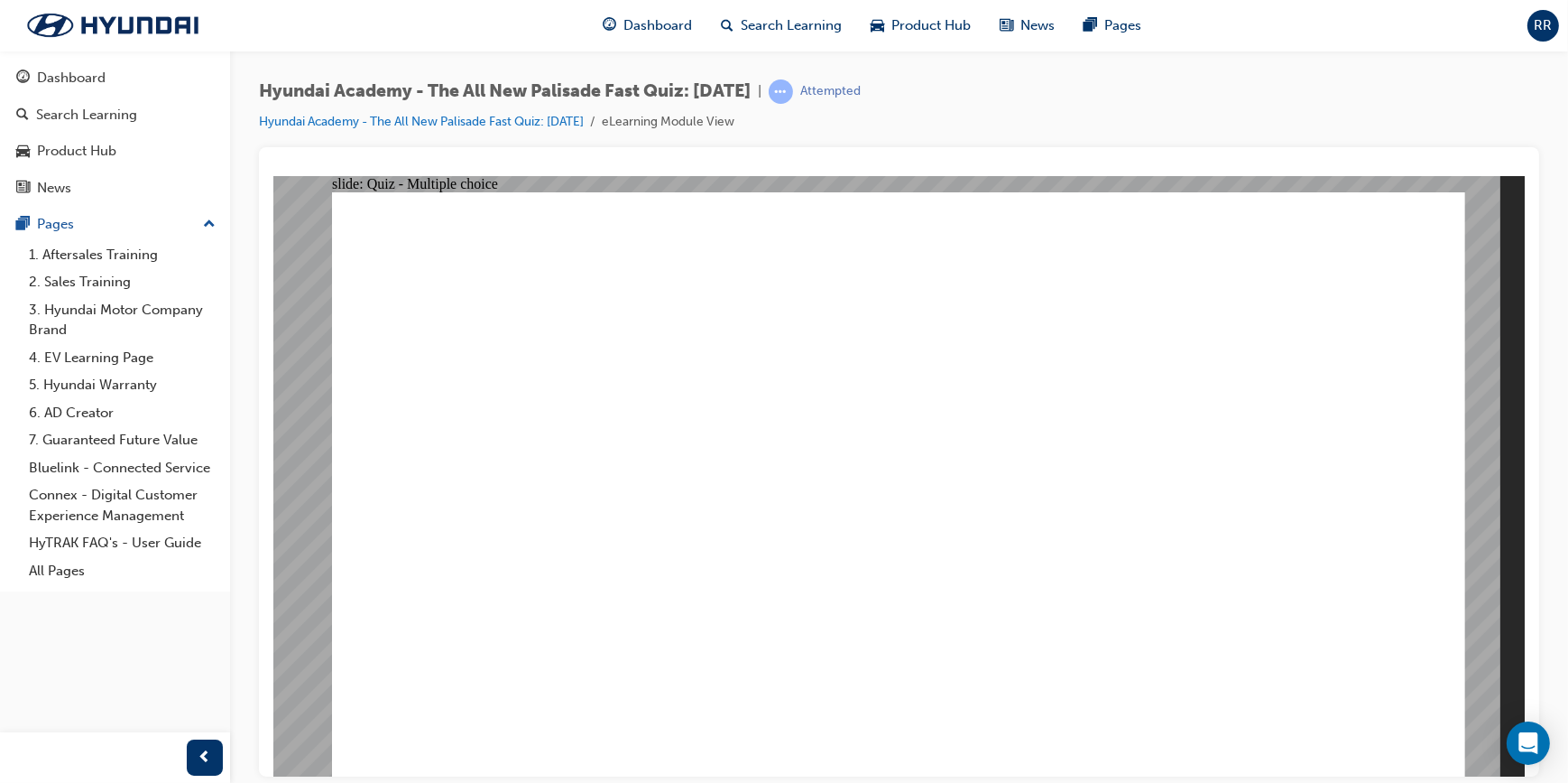
radio input "true"
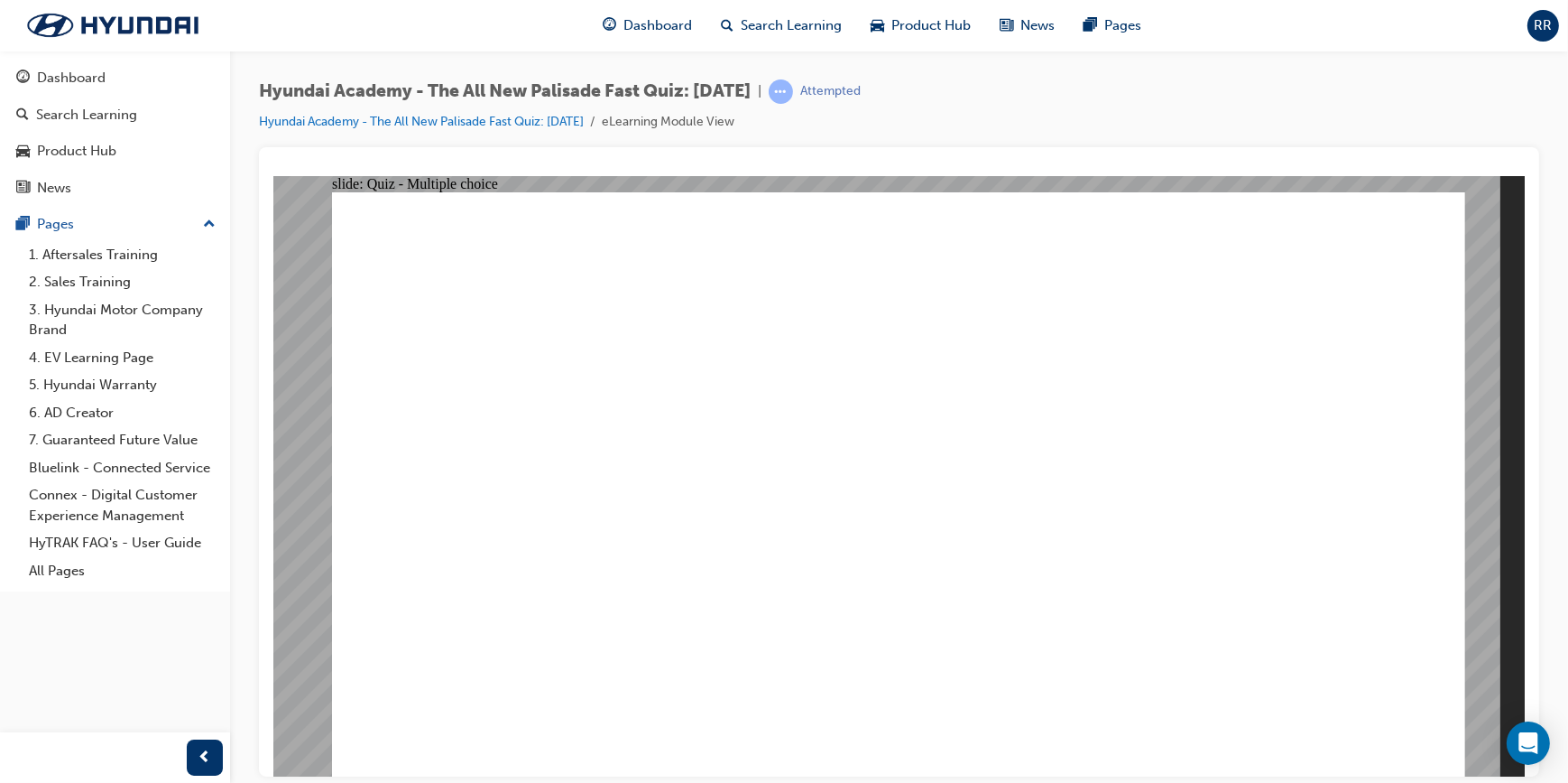
drag, startPoint x: 632, startPoint y: 272, endPoint x: 792, endPoint y: 276, distance: 160.0
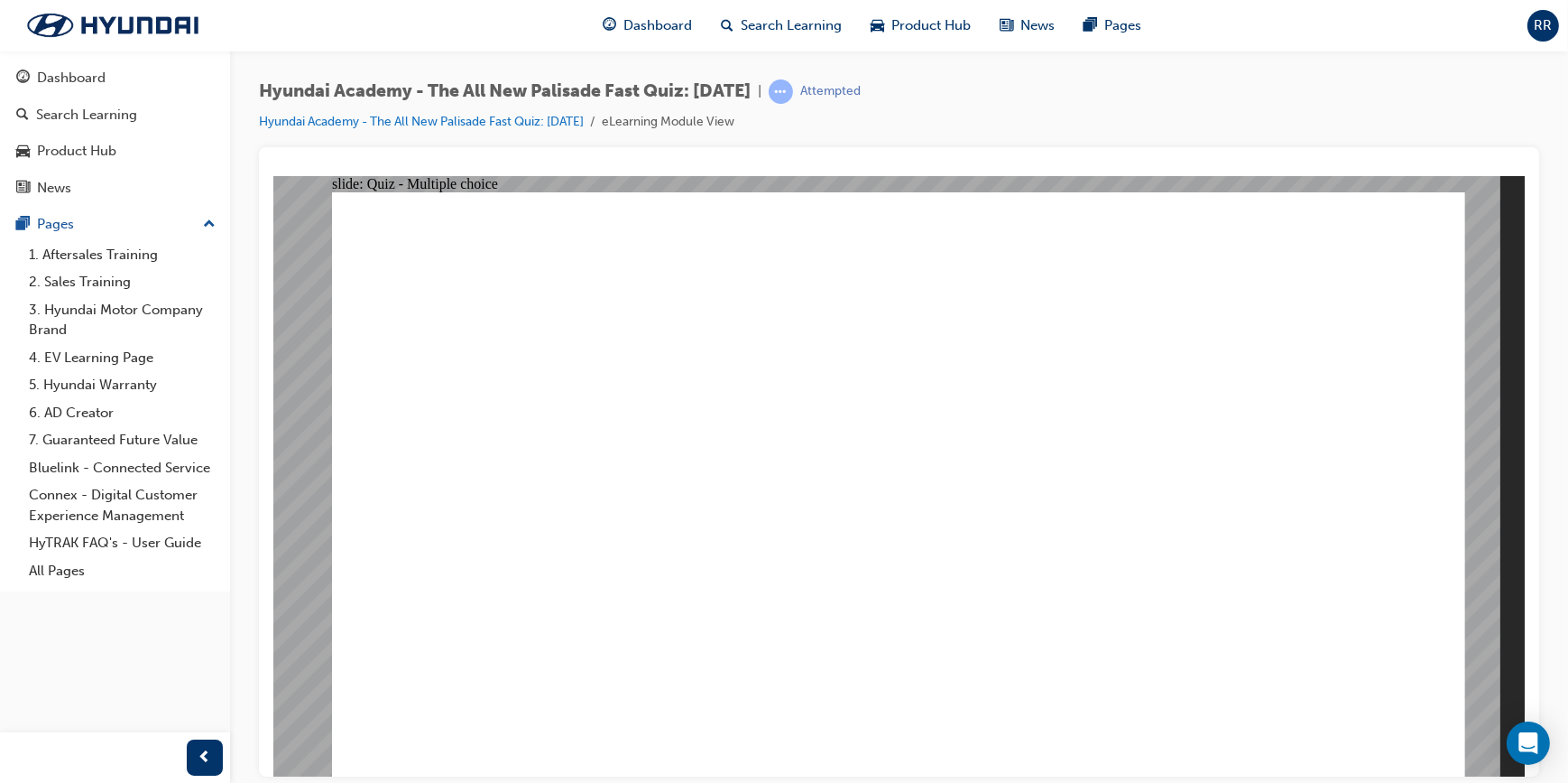
radio input "true"
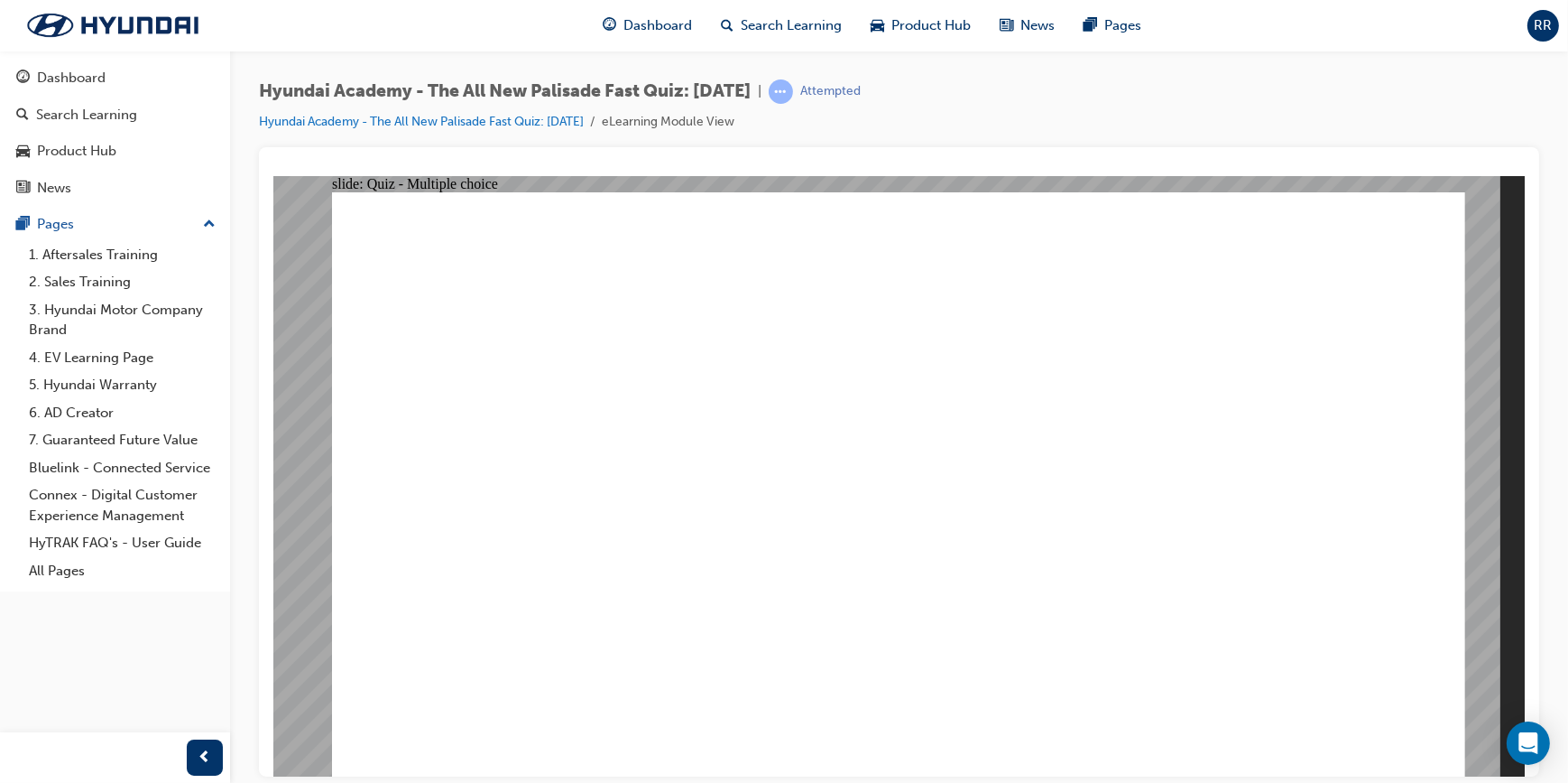
checkbox input "true"
drag, startPoint x: 624, startPoint y: 546, endPoint x: 621, endPoint y: 576, distance: 30.1
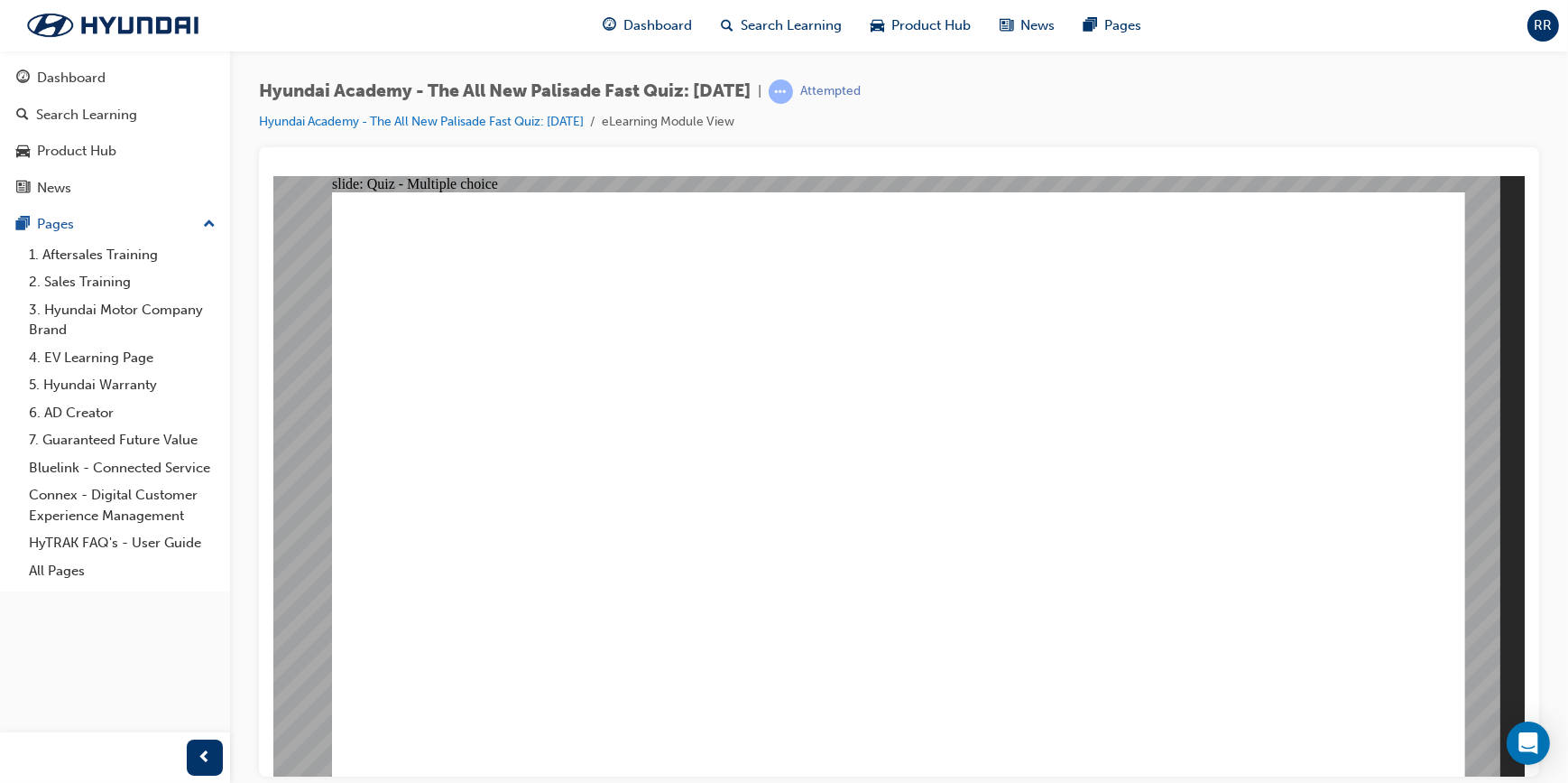
checkbox input "true"
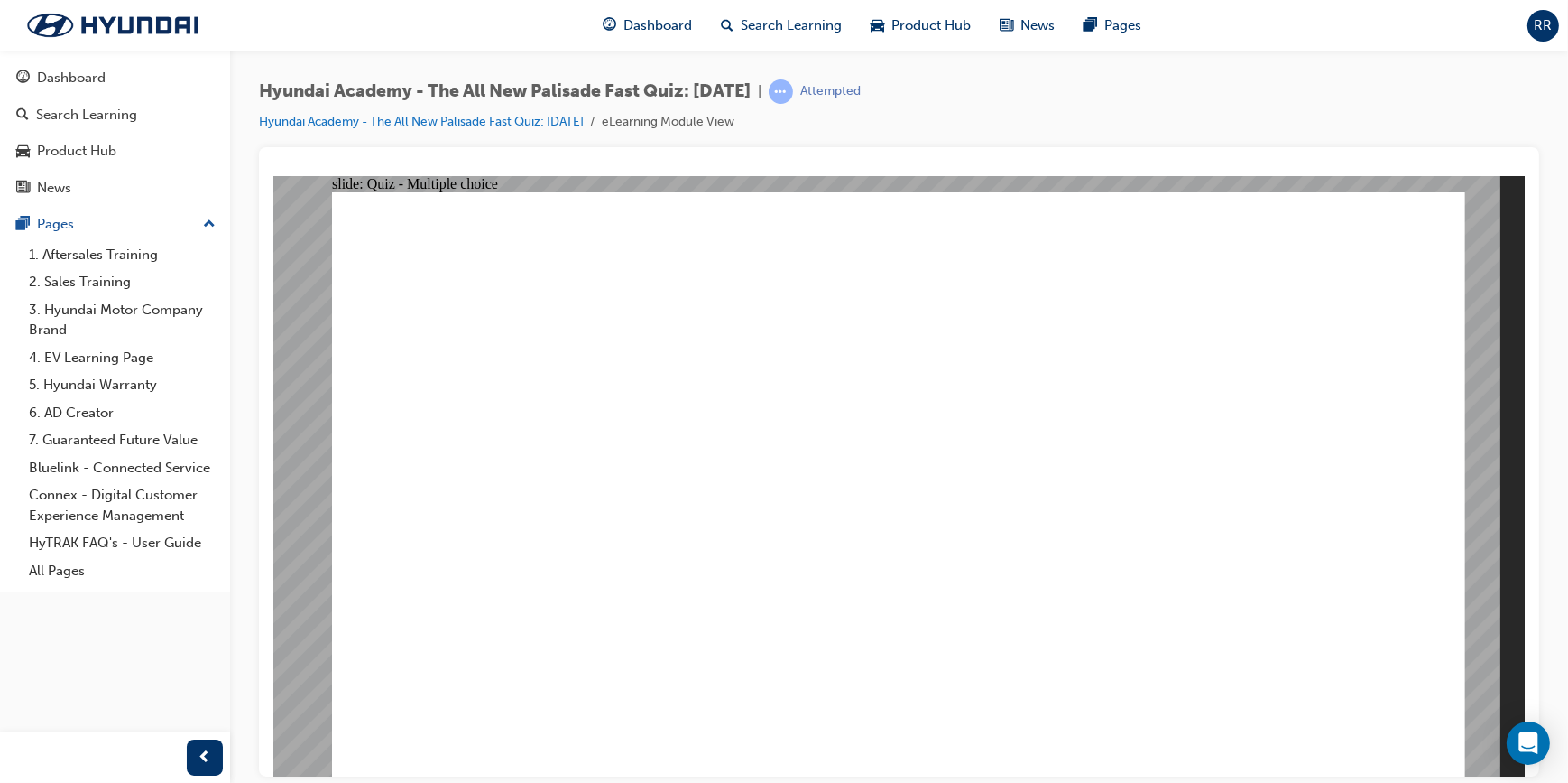
checkbox input "false"
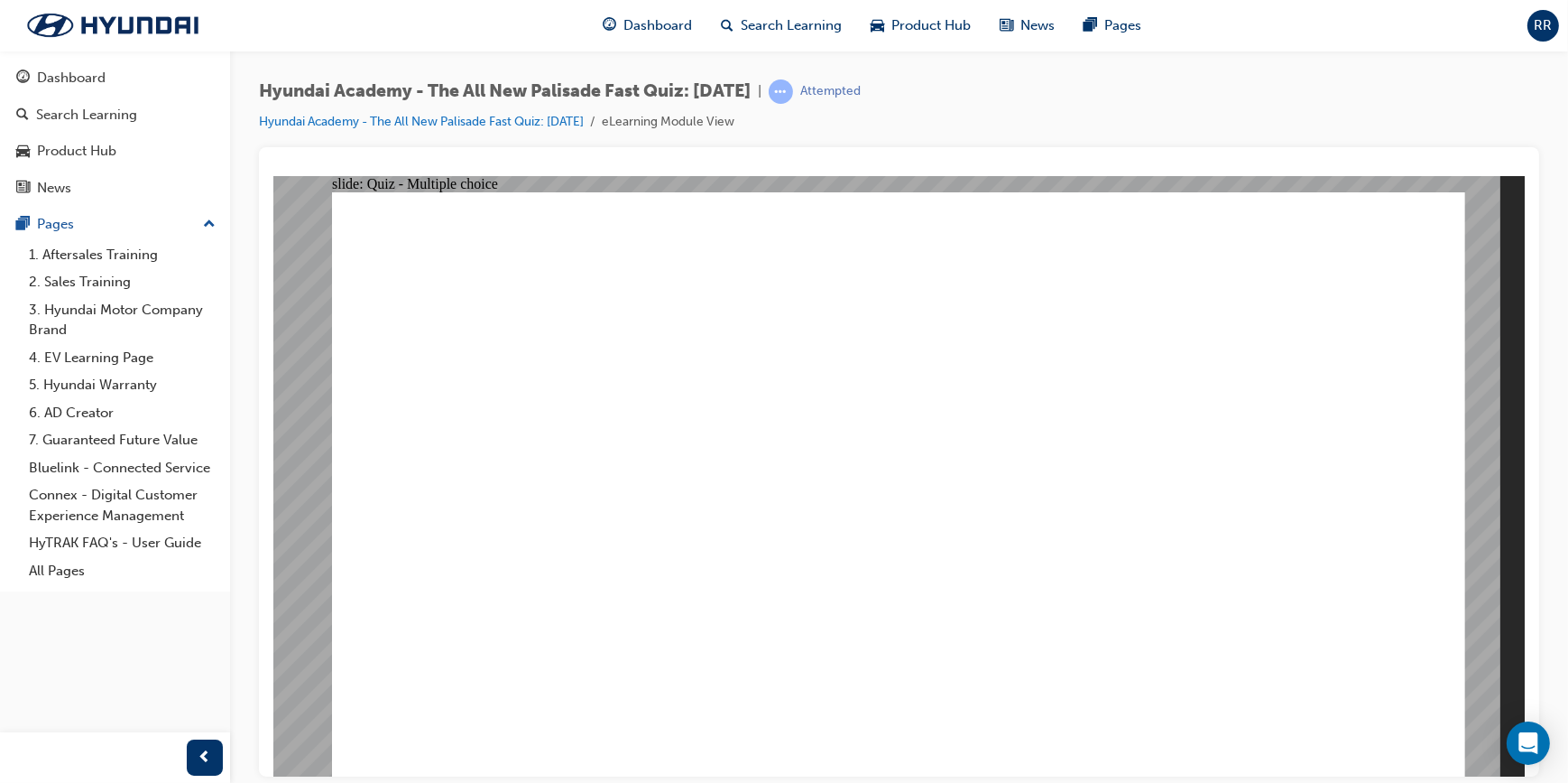
radio input "true"
drag, startPoint x: 884, startPoint y: 602, endPoint x: 882, endPoint y: 583, distance: 19.1
